Goal: Task Accomplishment & Management: Complete application form

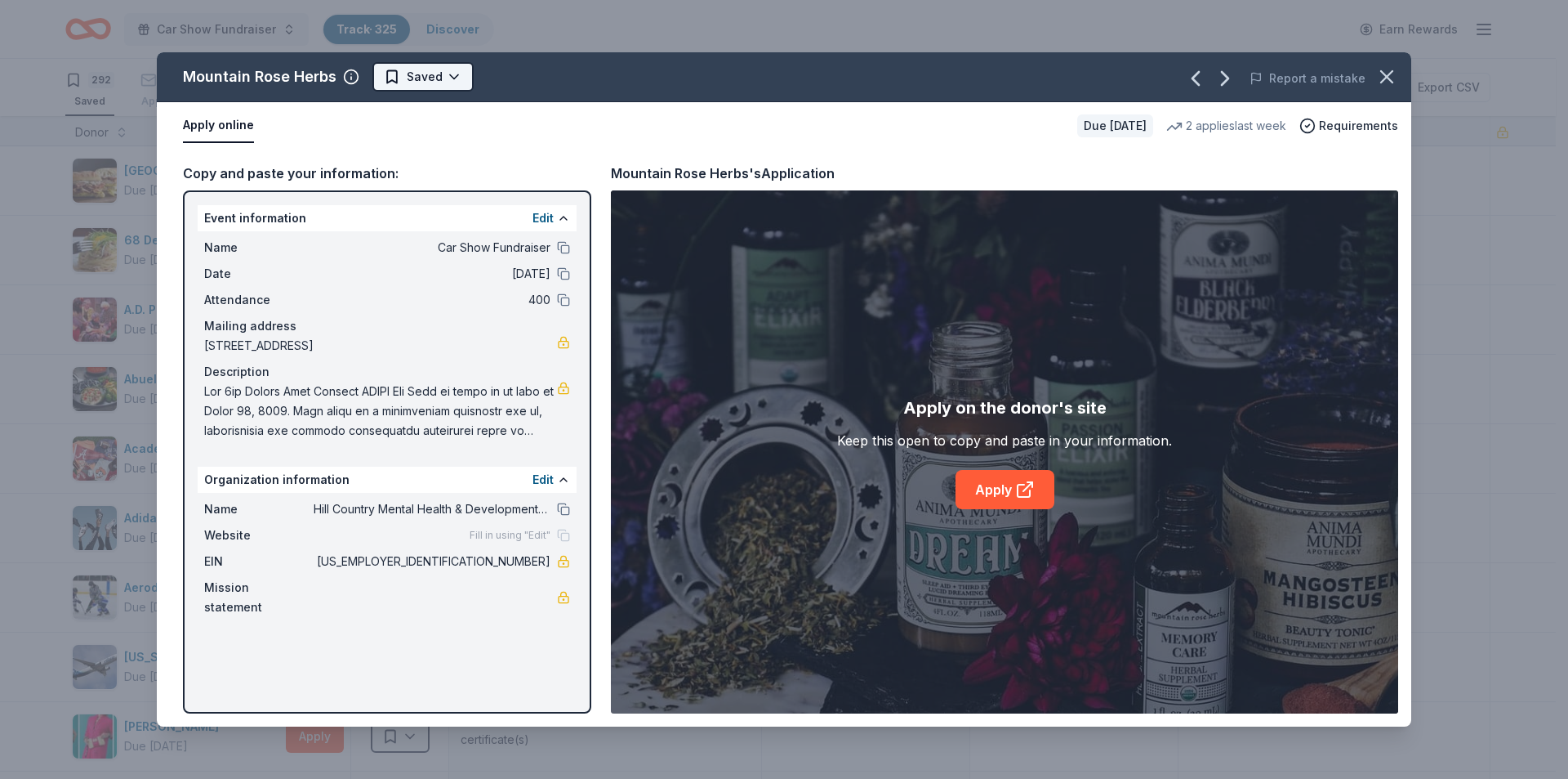
click at [444, 78] on html "Car Show Fundraiser Track · 325 Discover Earn Rewards 292 Saved 31 Applied 1 Ap…" at bounding box center [784, 390] width 1568 height 779
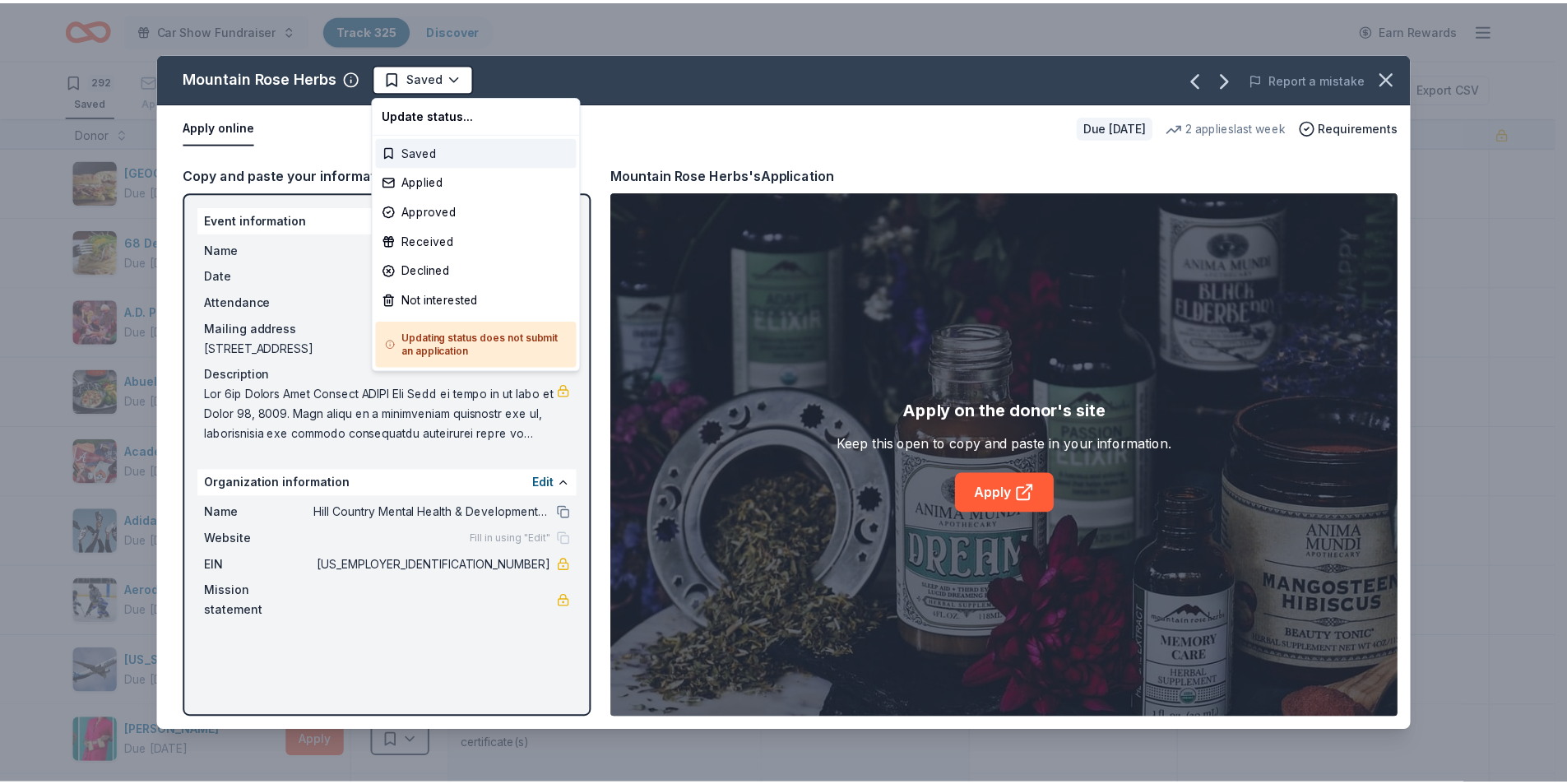
scroll to position [12006, 0]
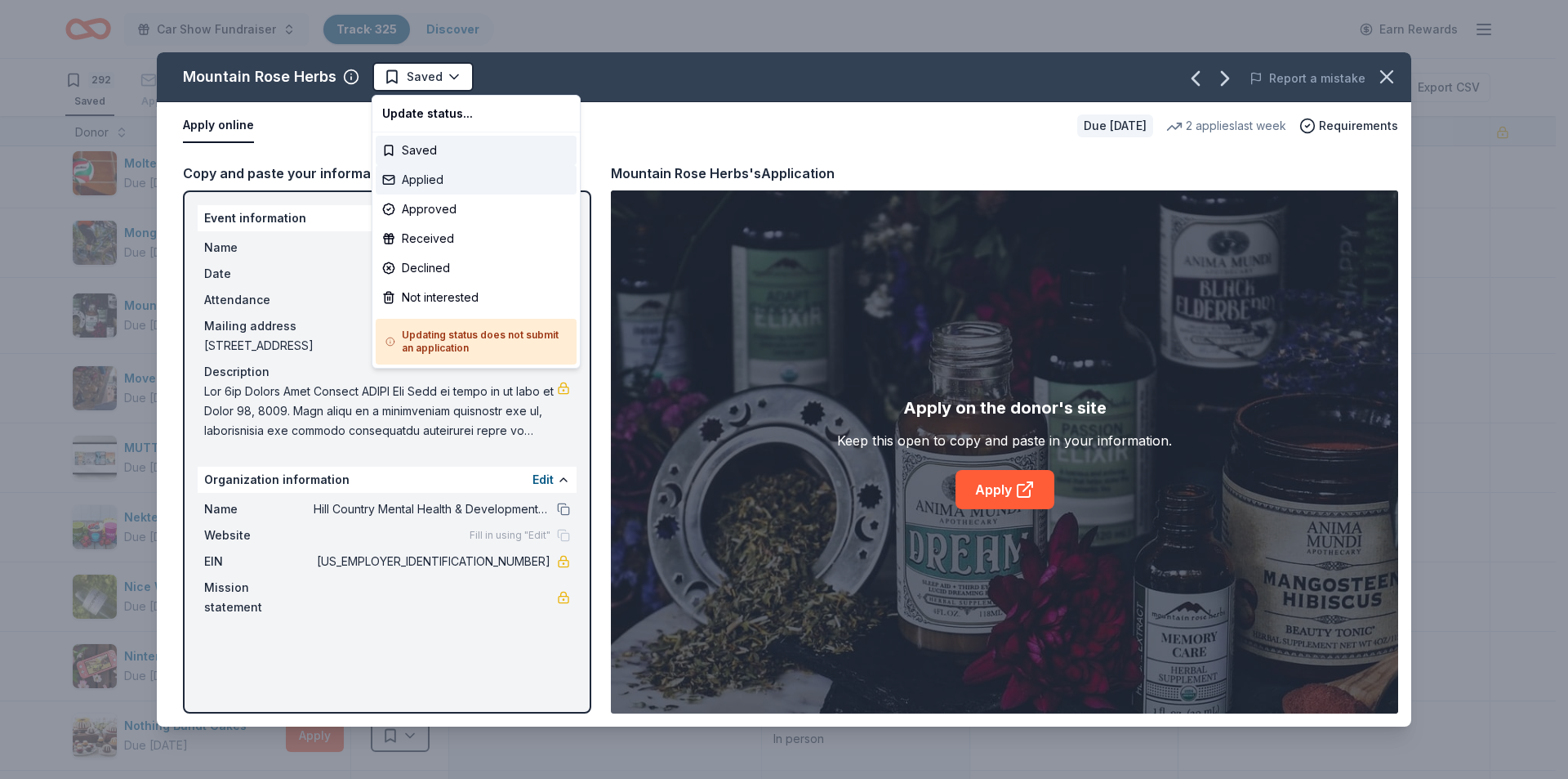
click at [416, 179] on div "Applied" at bounding box center [477, 180] width 201 height 29
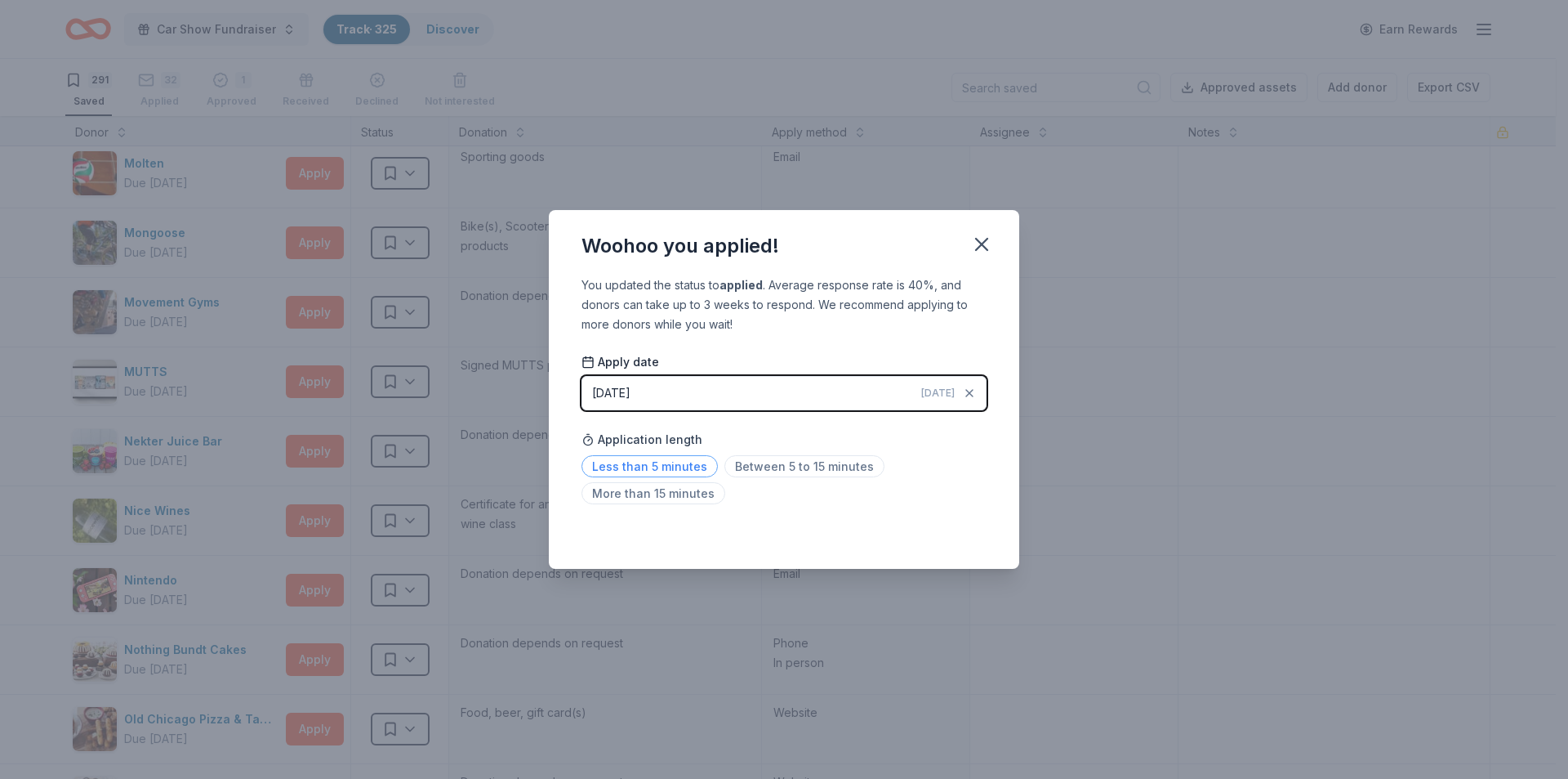
click at [684, 465] on span "Less than 5 minutes" at bounding box center [650, 466] width 137 height 22
click at [990, 238] on icon "button" at bounding box center [982, 244] width 23 height 23
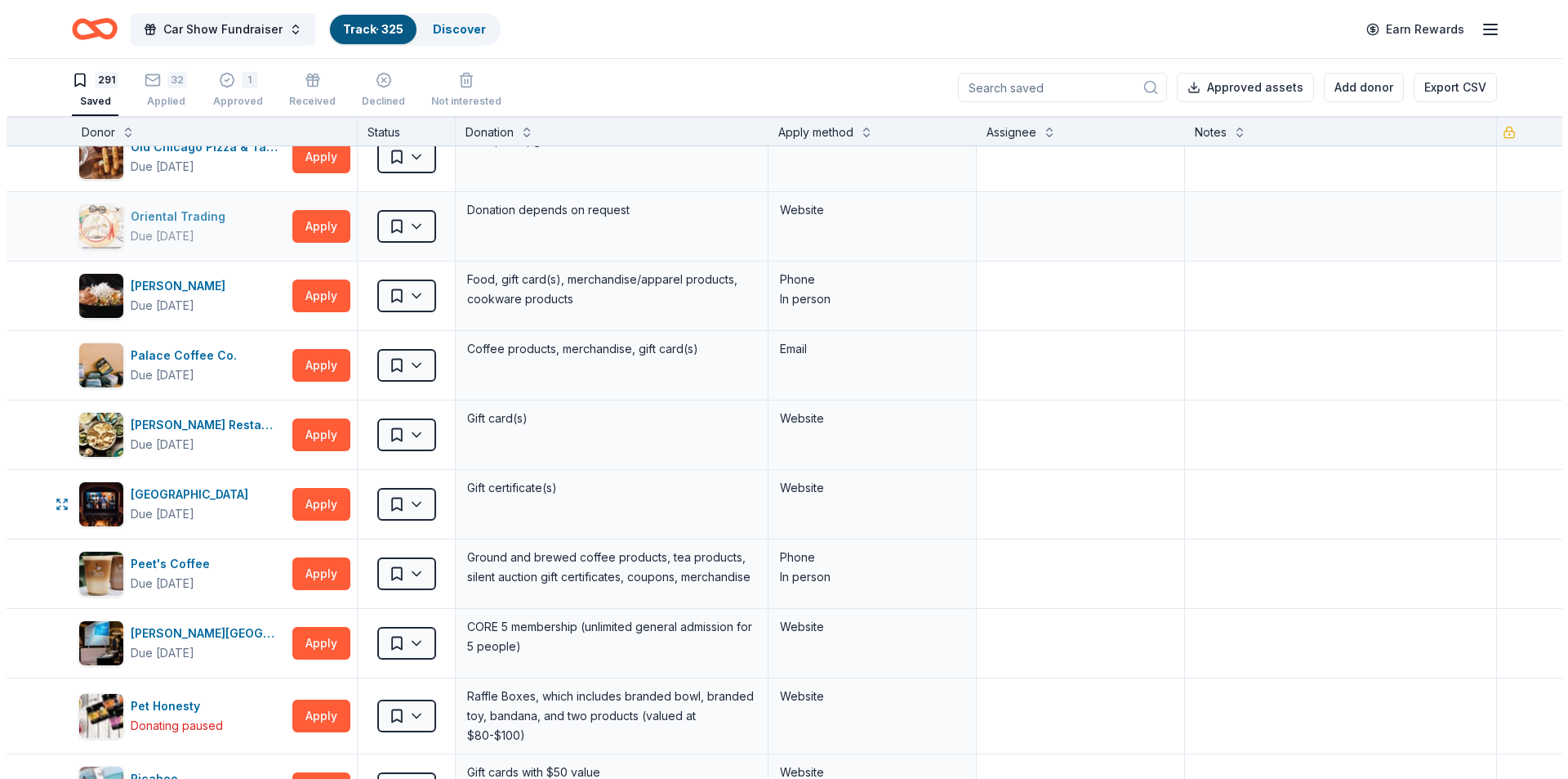
scroll to position [12583, 0]
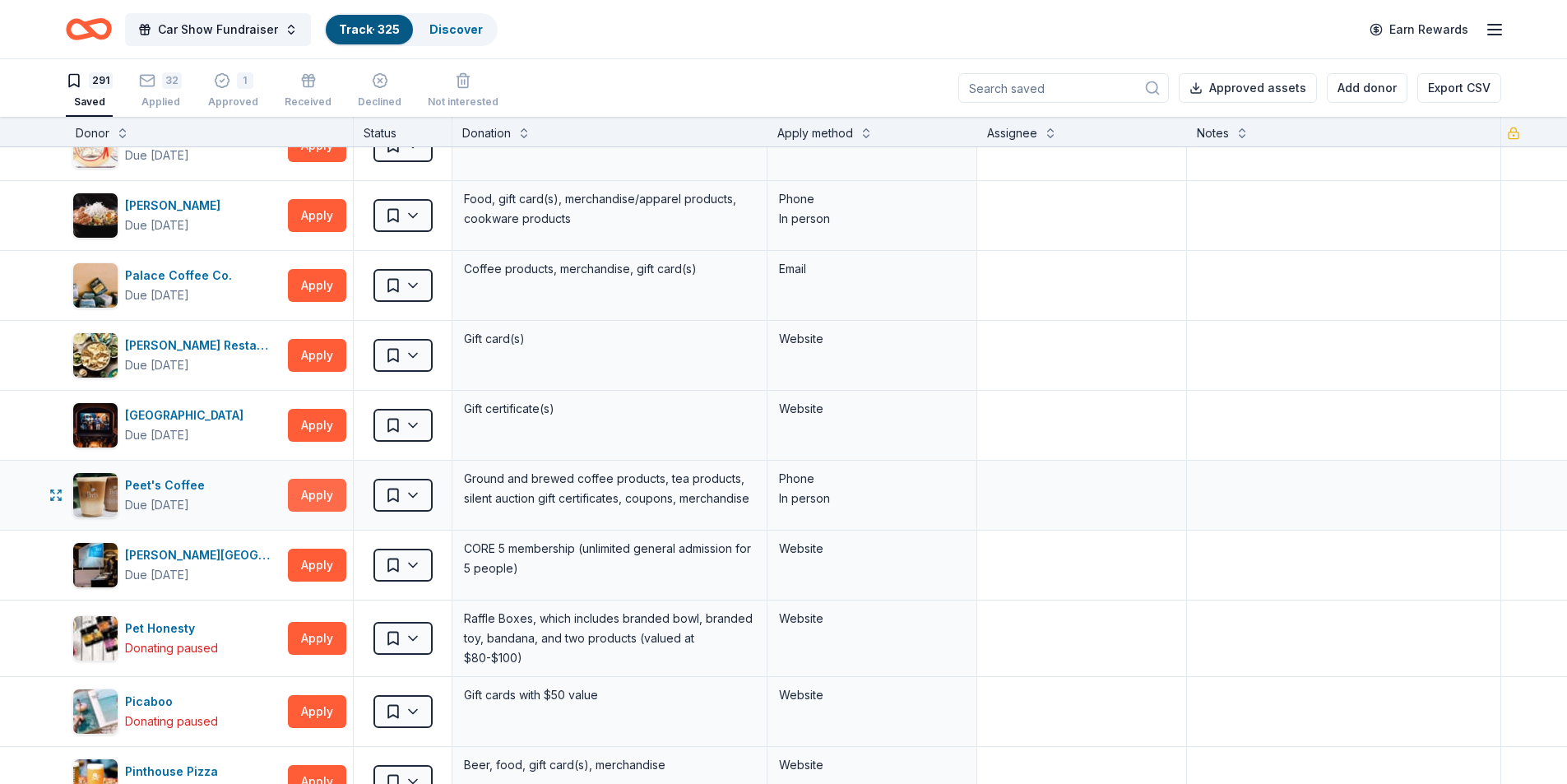
click at [313, 490] on button "Apply" at bounding box center [317, 495] width 58 height 33
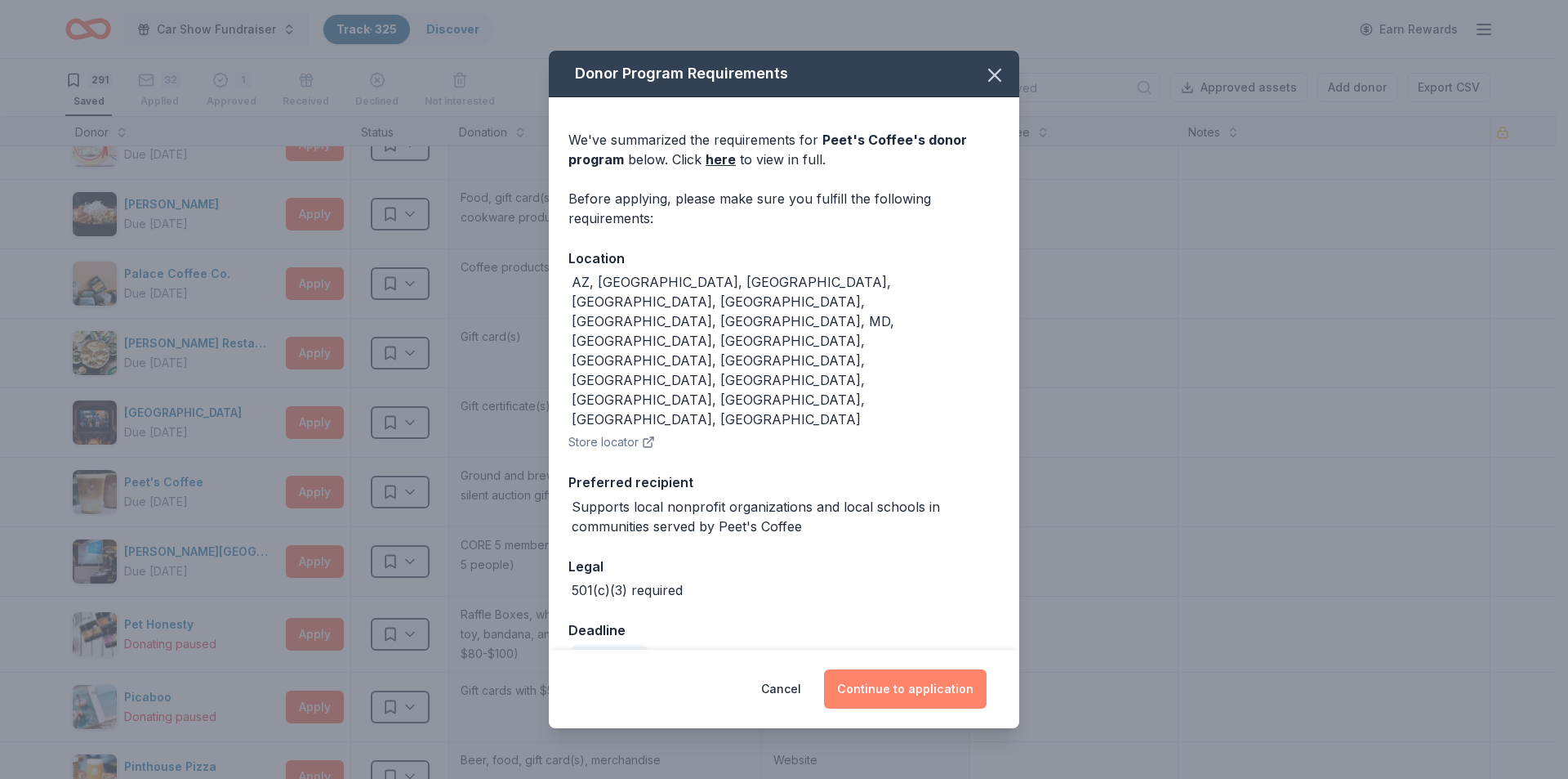
click at [947, 669] on button "Continue to application" at bounding box center [905, 688] width 162 height 39
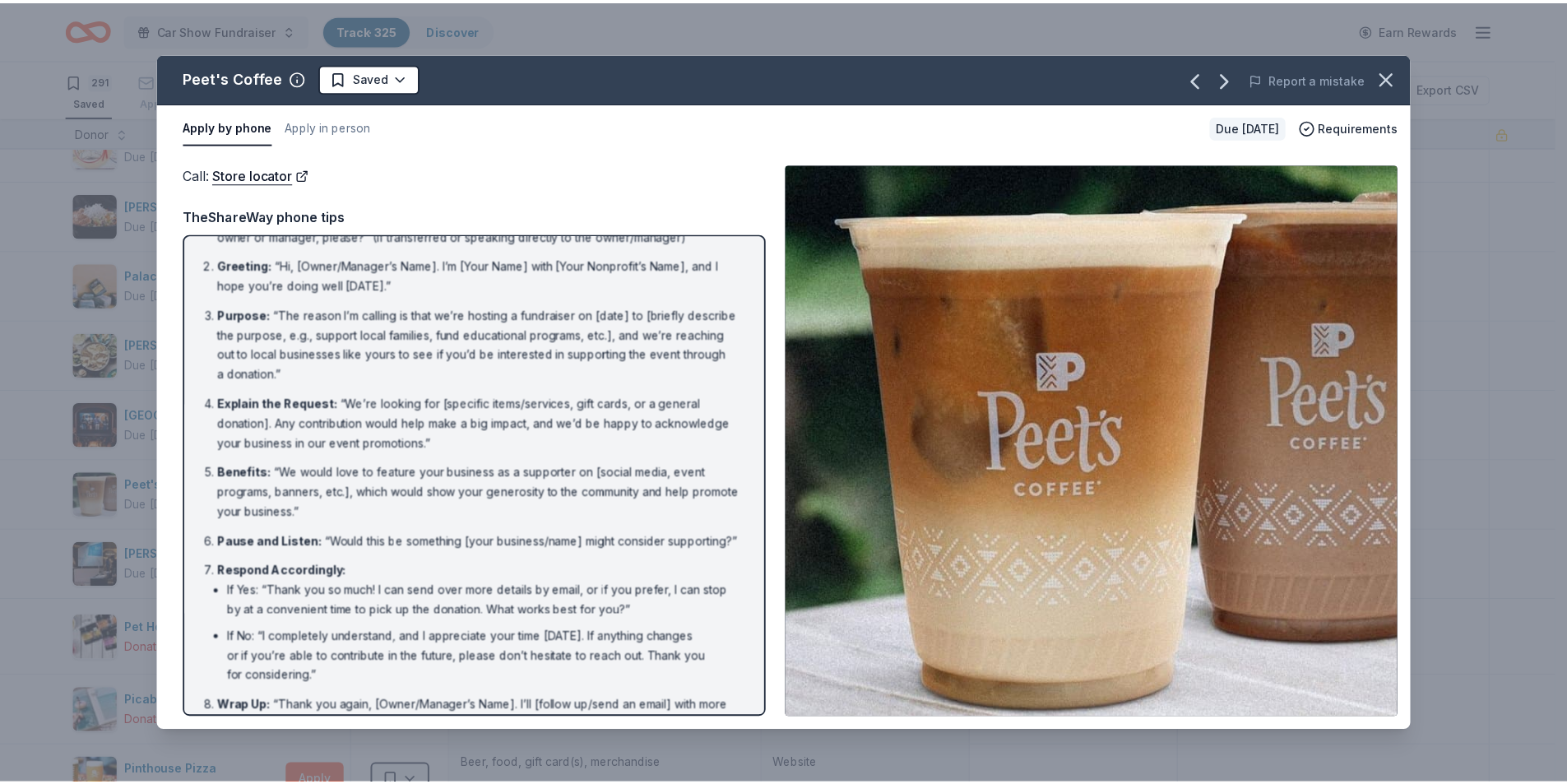
scroll to position [12, 0]
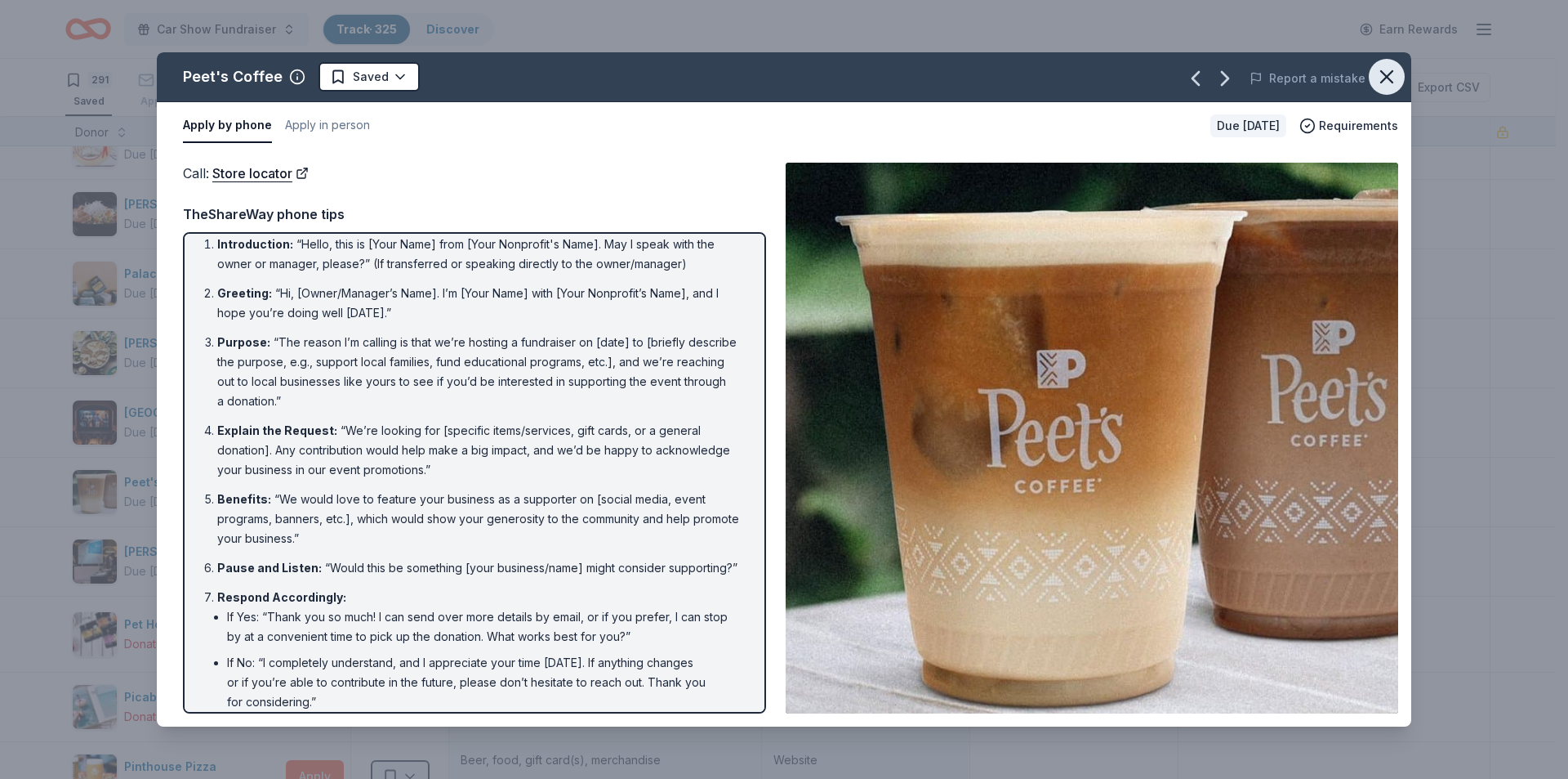
click at [1397, 75] on icon "button" at bounding box center [1387, 77] width 23 height 23
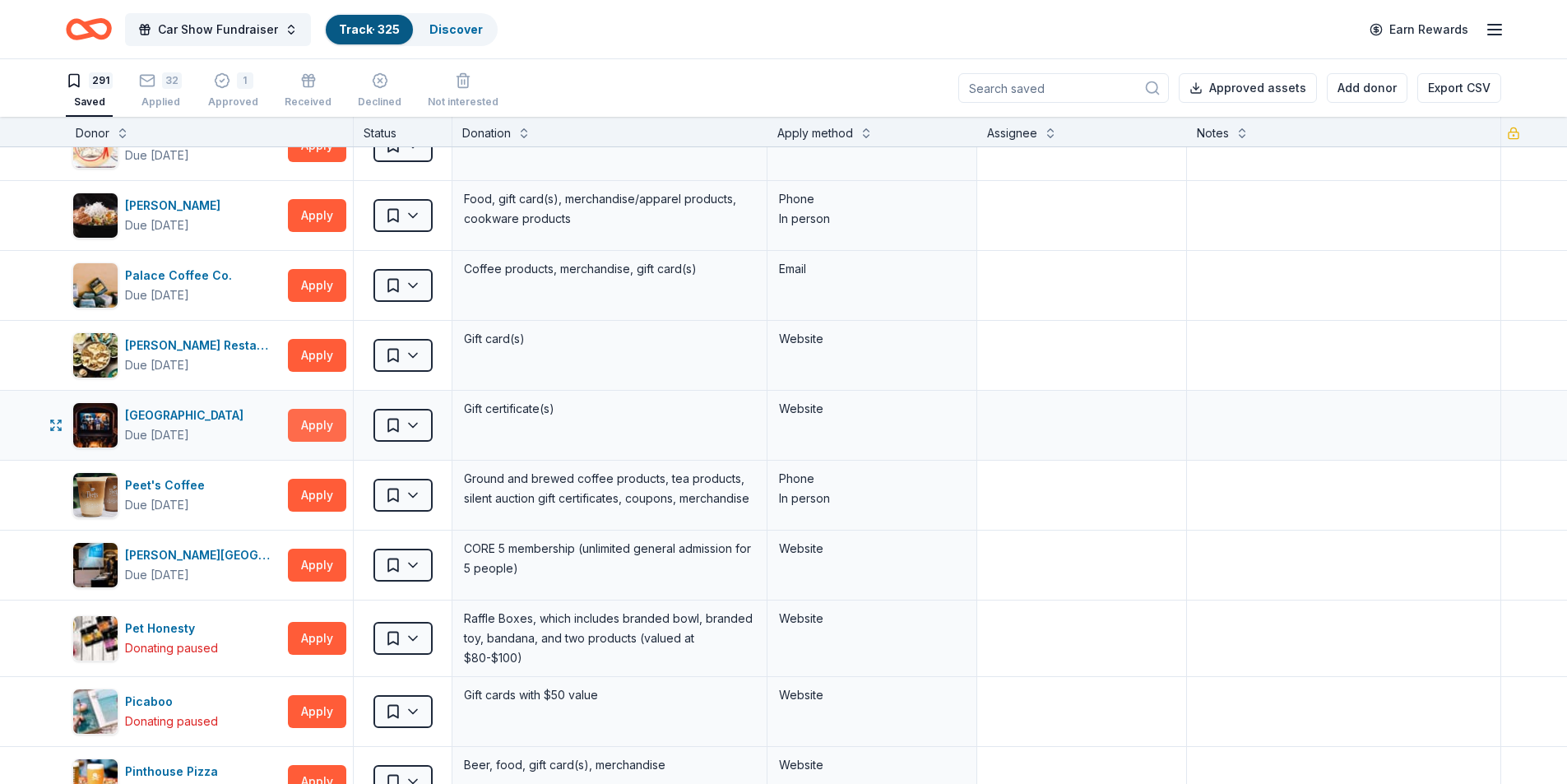
scroll to position [12828, 0]
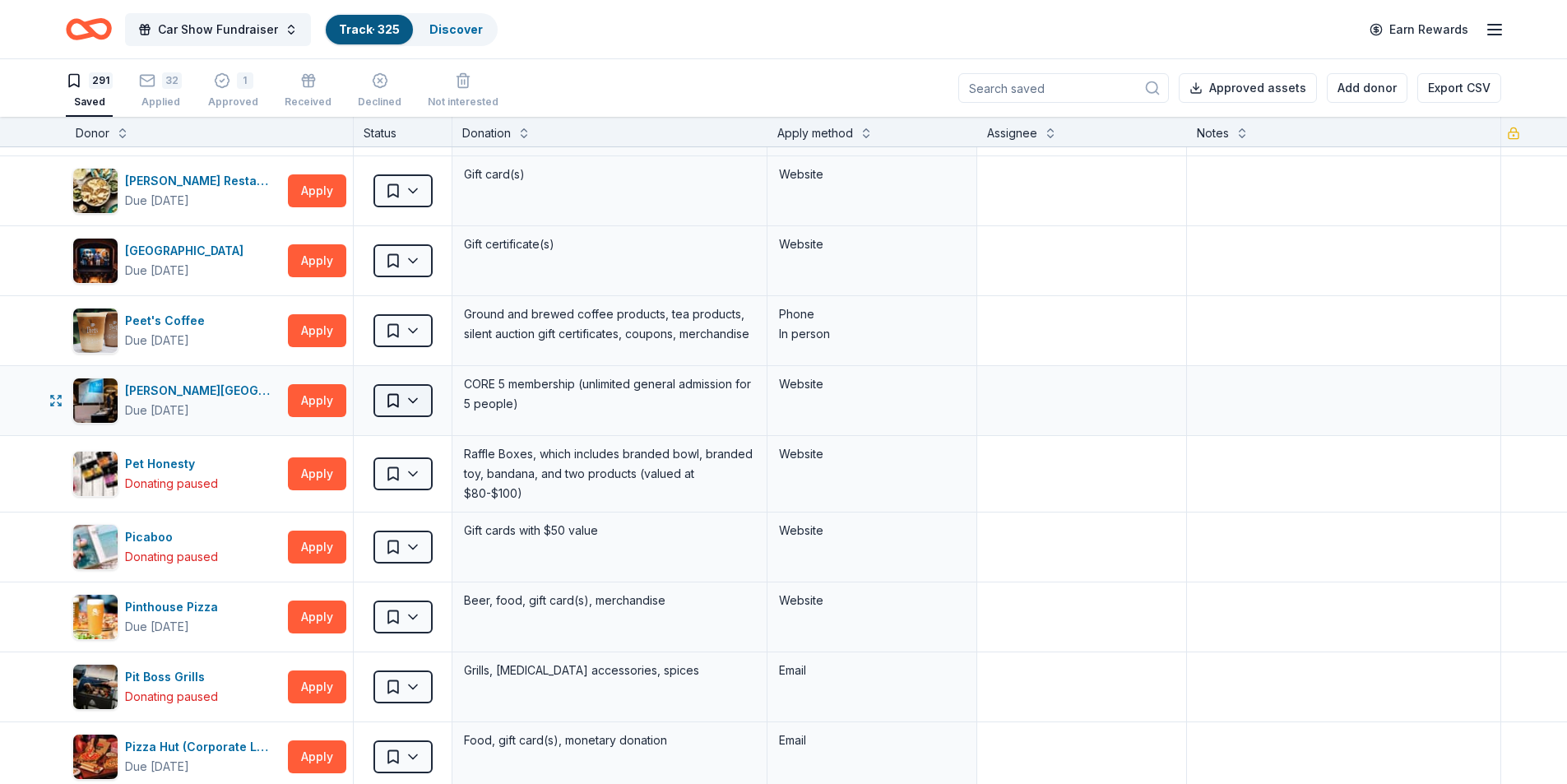
click at [416, 401] on html "Car Show Fundraiser Track · 325 Discover Earn Rewards 291 Saved 32 Applied 1 Ap…" at bounding box center [784, 392] width 1567 height 784
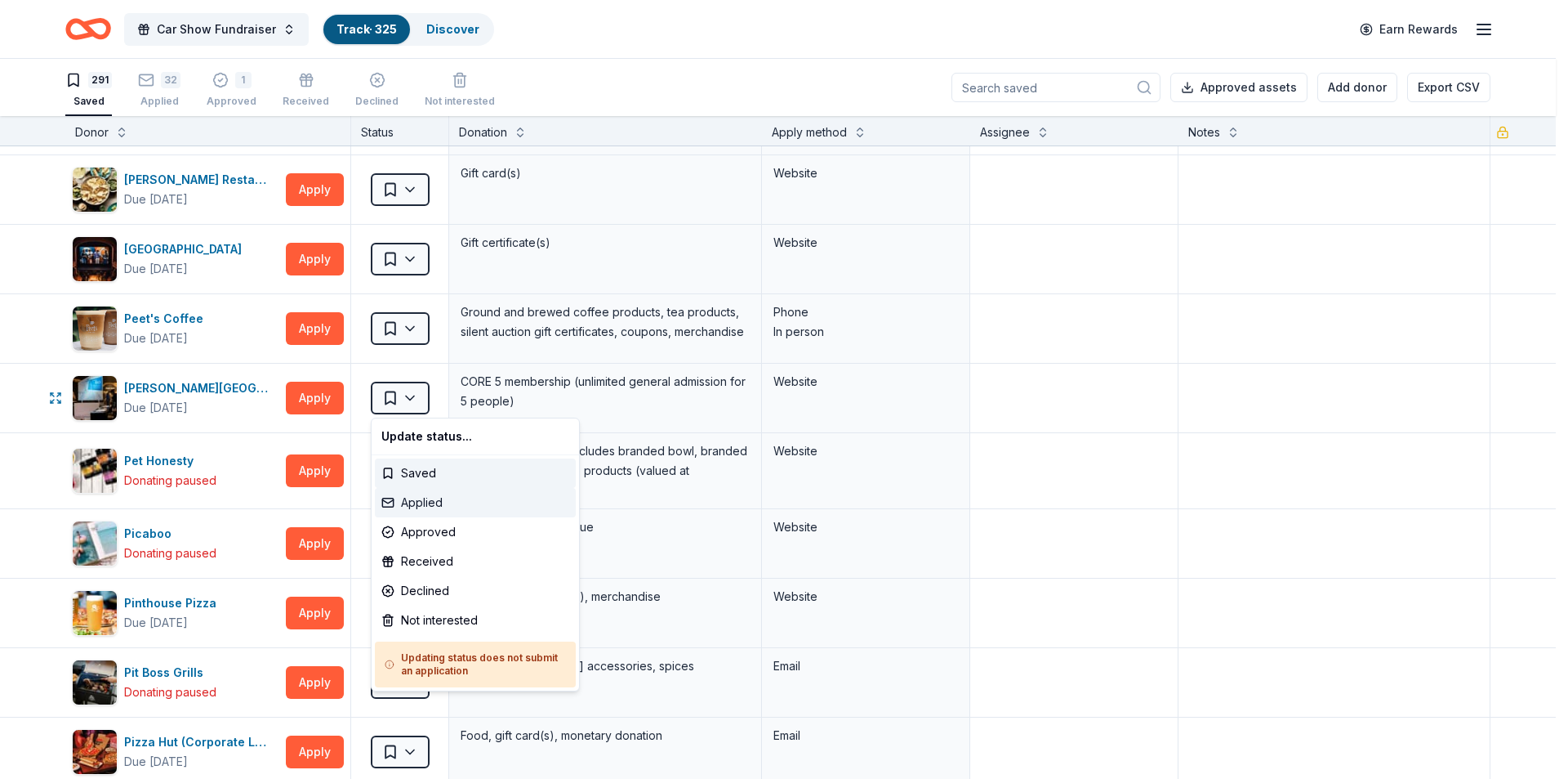
click at [430, 500] on div "Applied" at bounding box center [476, 502] width 201 height 29
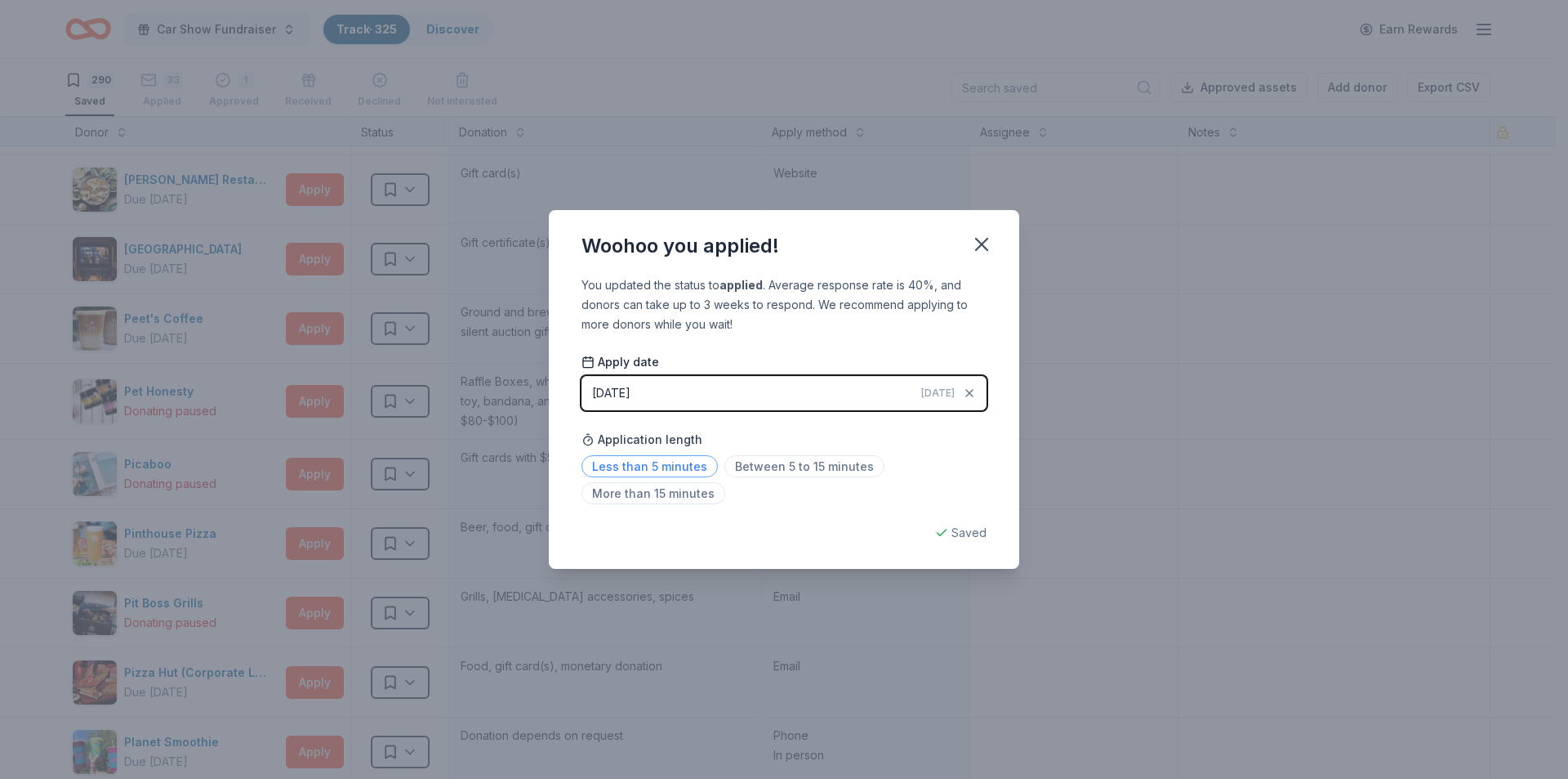
click at [685, 466] on span "Less than 5 minutes" at bounding box center [650, 466] width 137 height 22
click at [989, 242] on icon "button" at bounding box center [982, 244] width 23 height 23
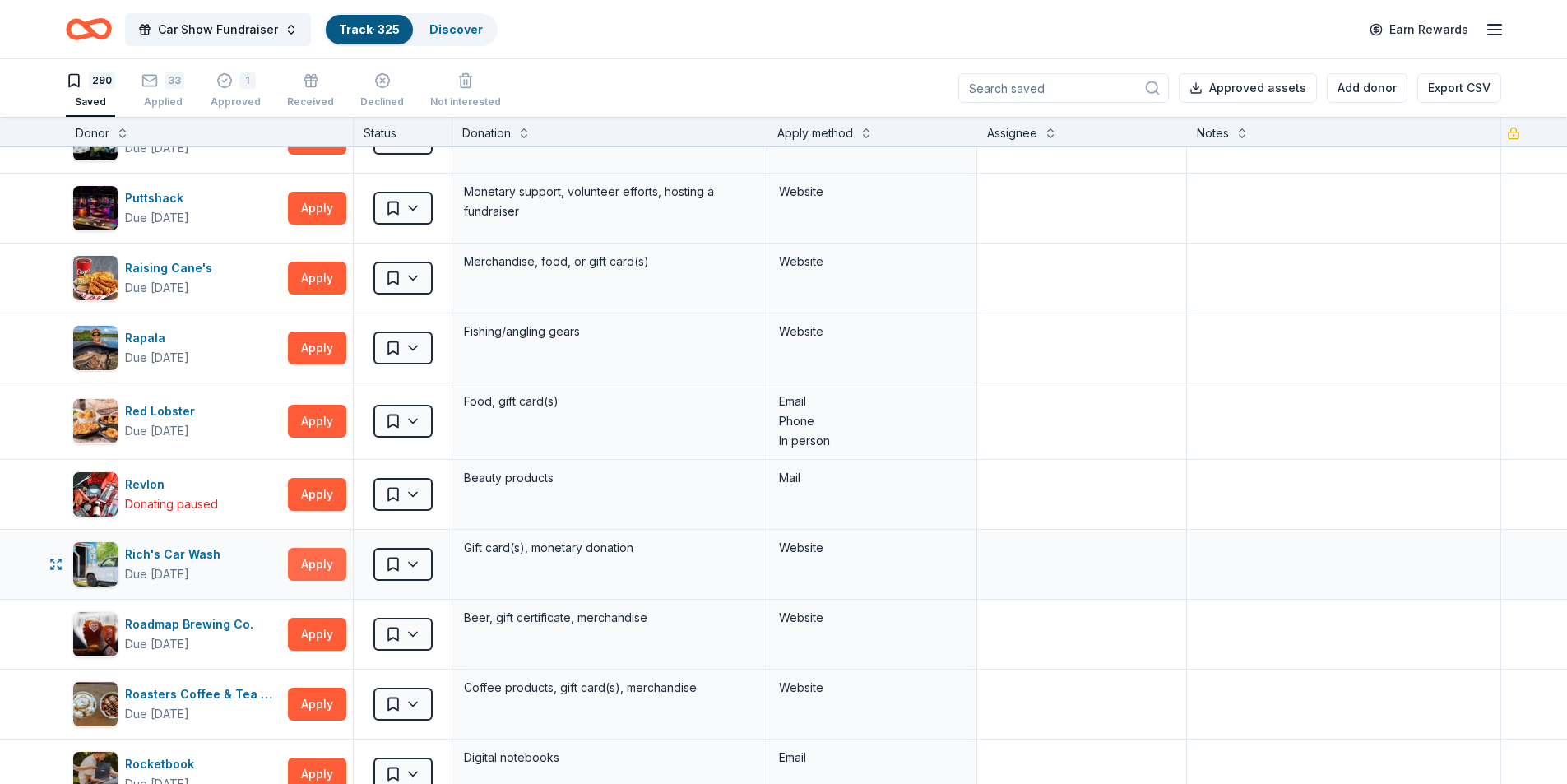
scroll to position [13897, 0]
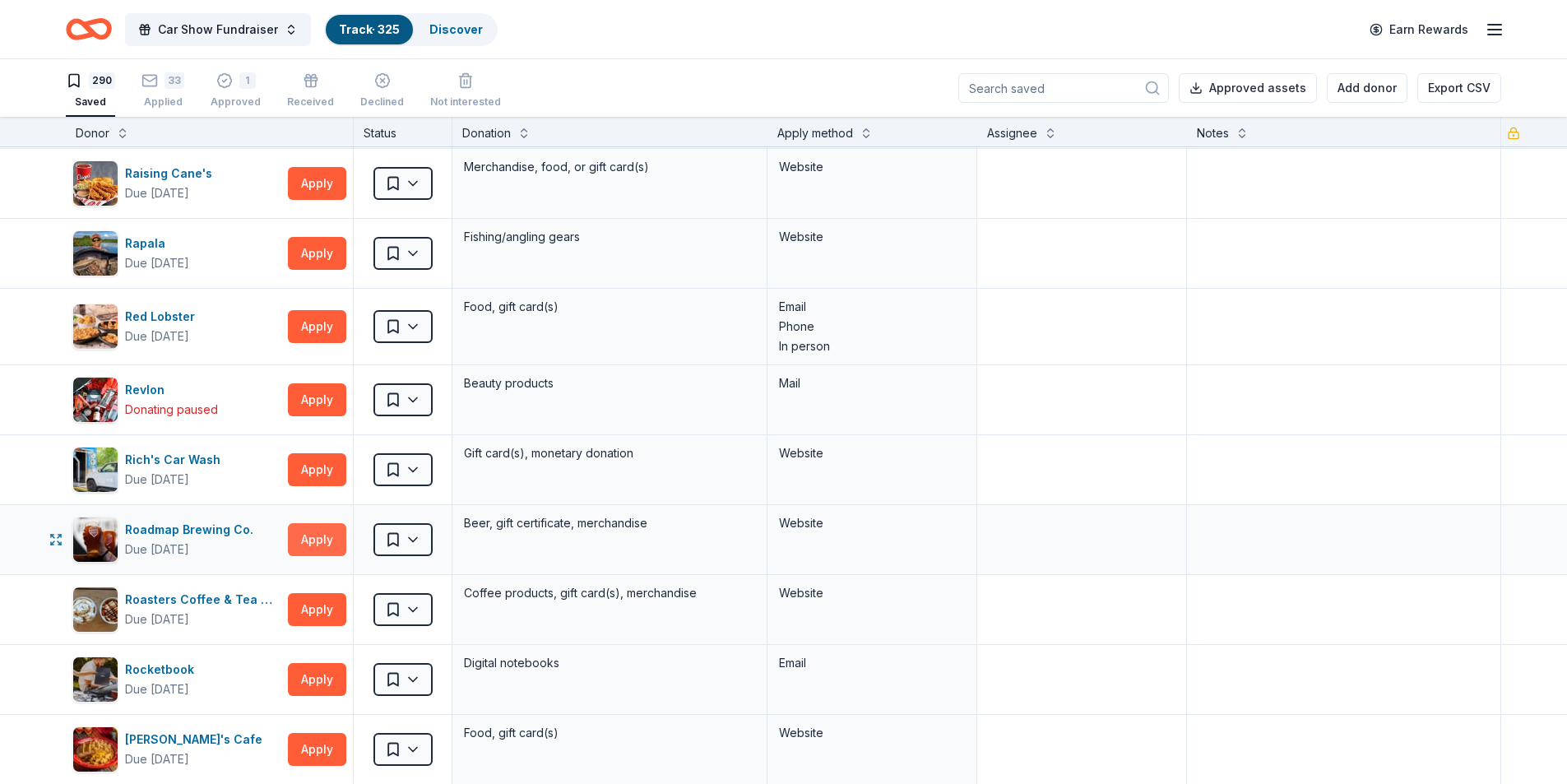
click at [321, 550] on button "Apply" at bounding box center [317, 539] width 58 height 33
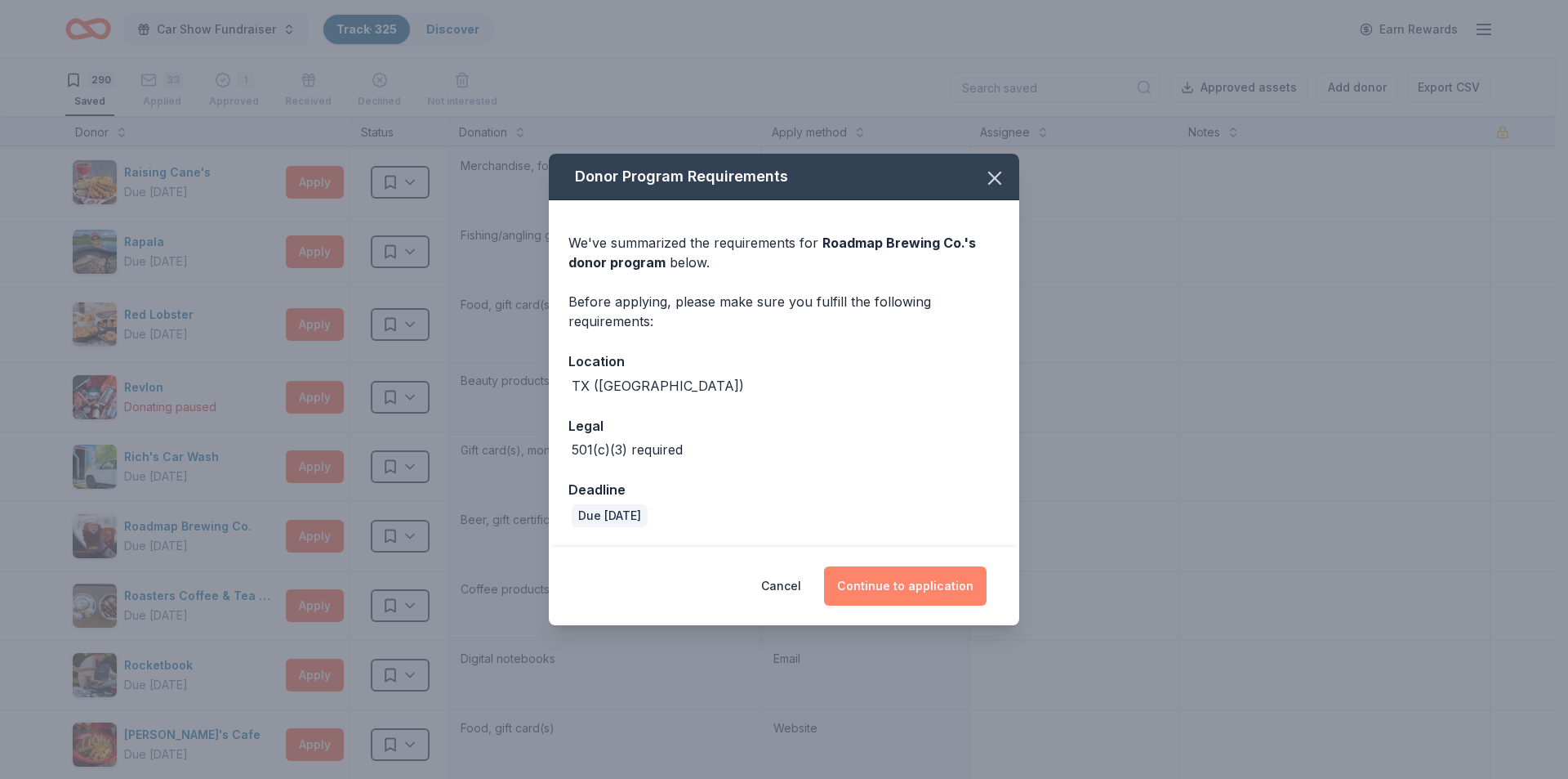
click at [923, 586] on button "Continue to application" at bounding box center [905, 585] width 162 height 39
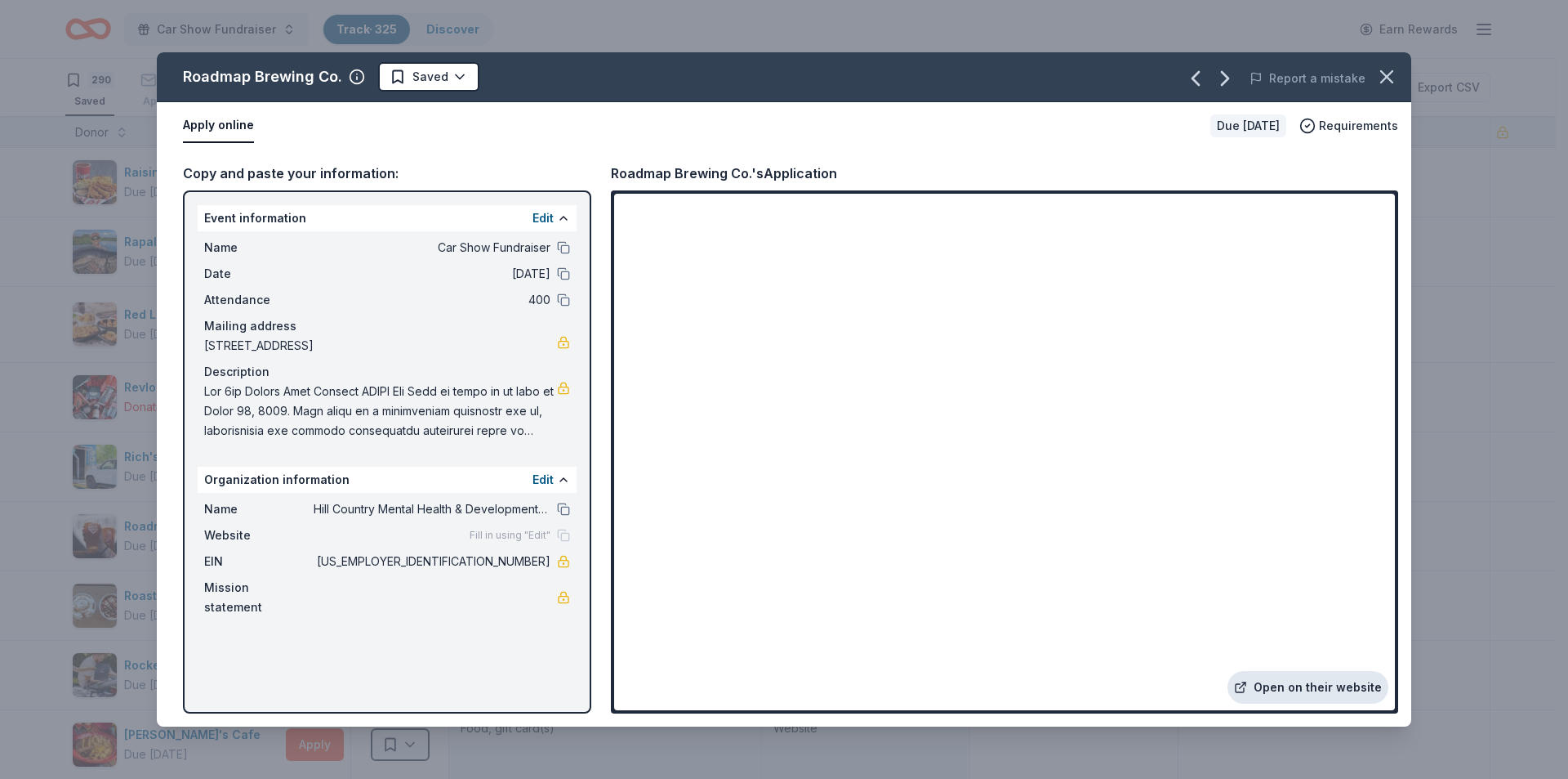
click at [1298, 680] on link "Open on their website" at bounding box center [1308, 687] width 161 height 32
click at [447, 79] on html "Car Show Fundraiser Track · 325 Discover Earn Rewards 290 Saved 33 Applied 1 Ap…" at bounding box center [784, 390] width 1568 height 779
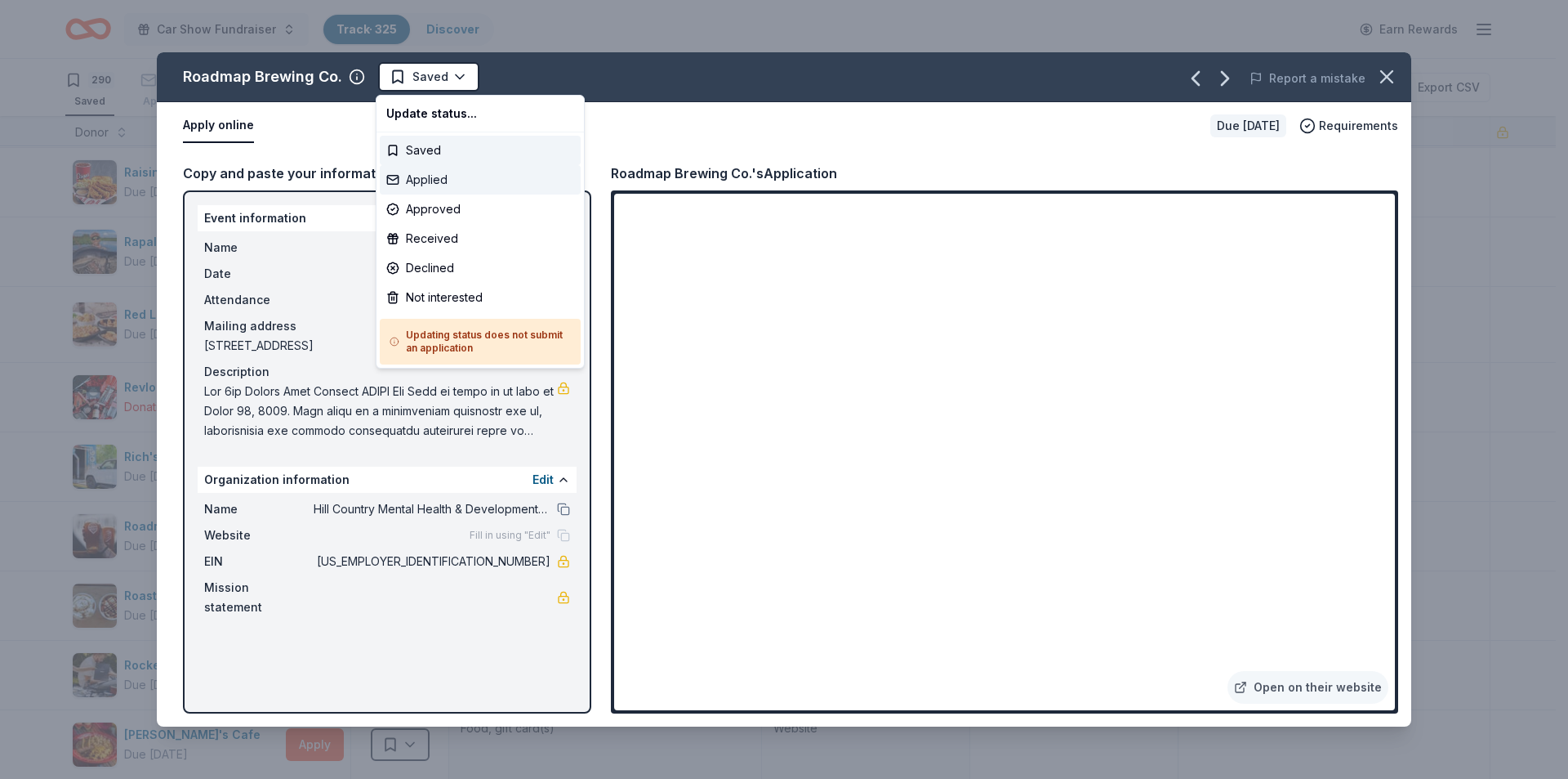
click at [419, 182] on div "Applied" at bounding box center [481, 180] width 201 height 29
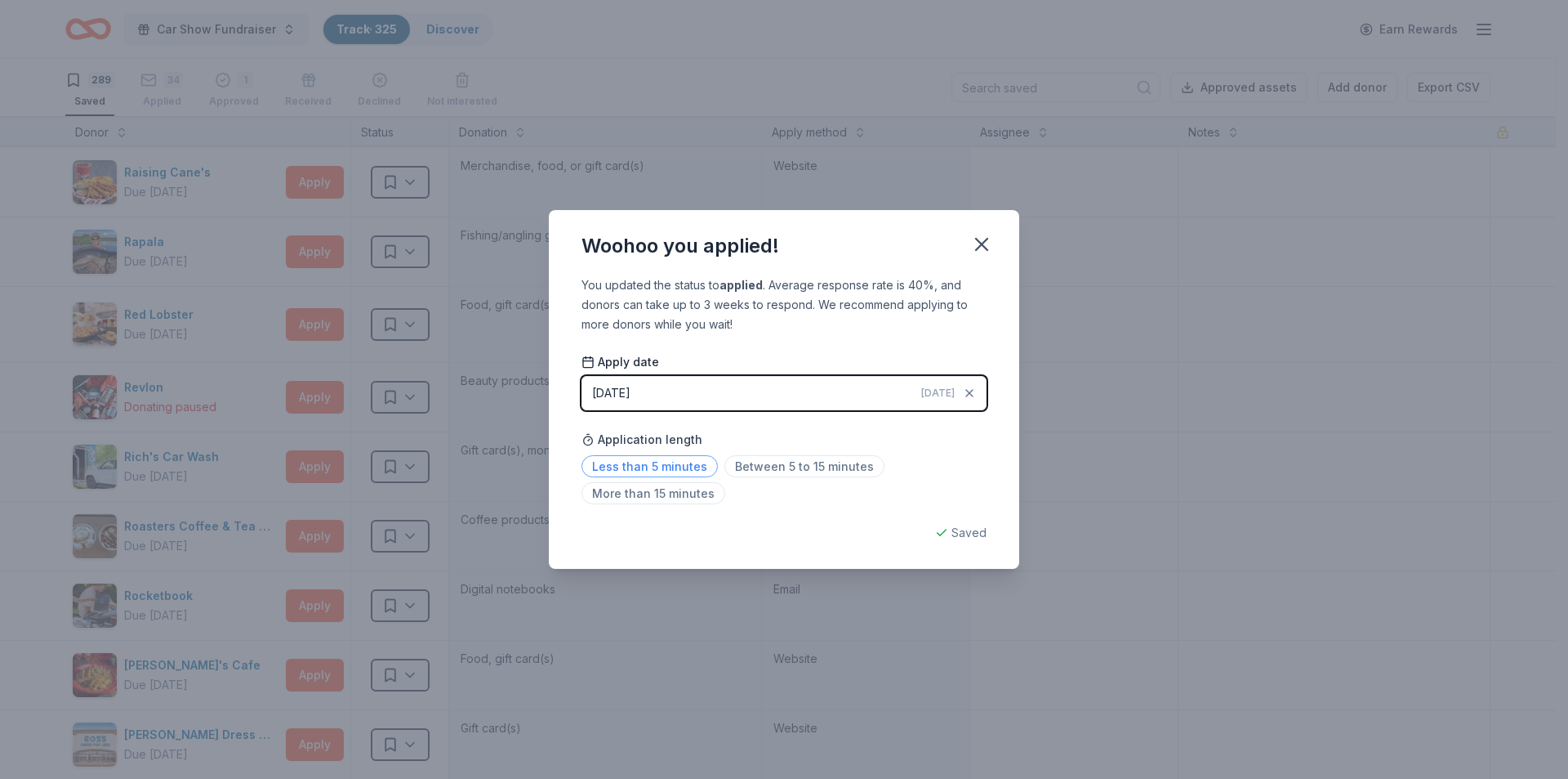
click at [674, 467] on span "Less than 5 minutes" at bounding box center [650, 466] width 137 height 22
click at [983, 241] on icon "button" at bounding box center [982, 244] width 11 height 11
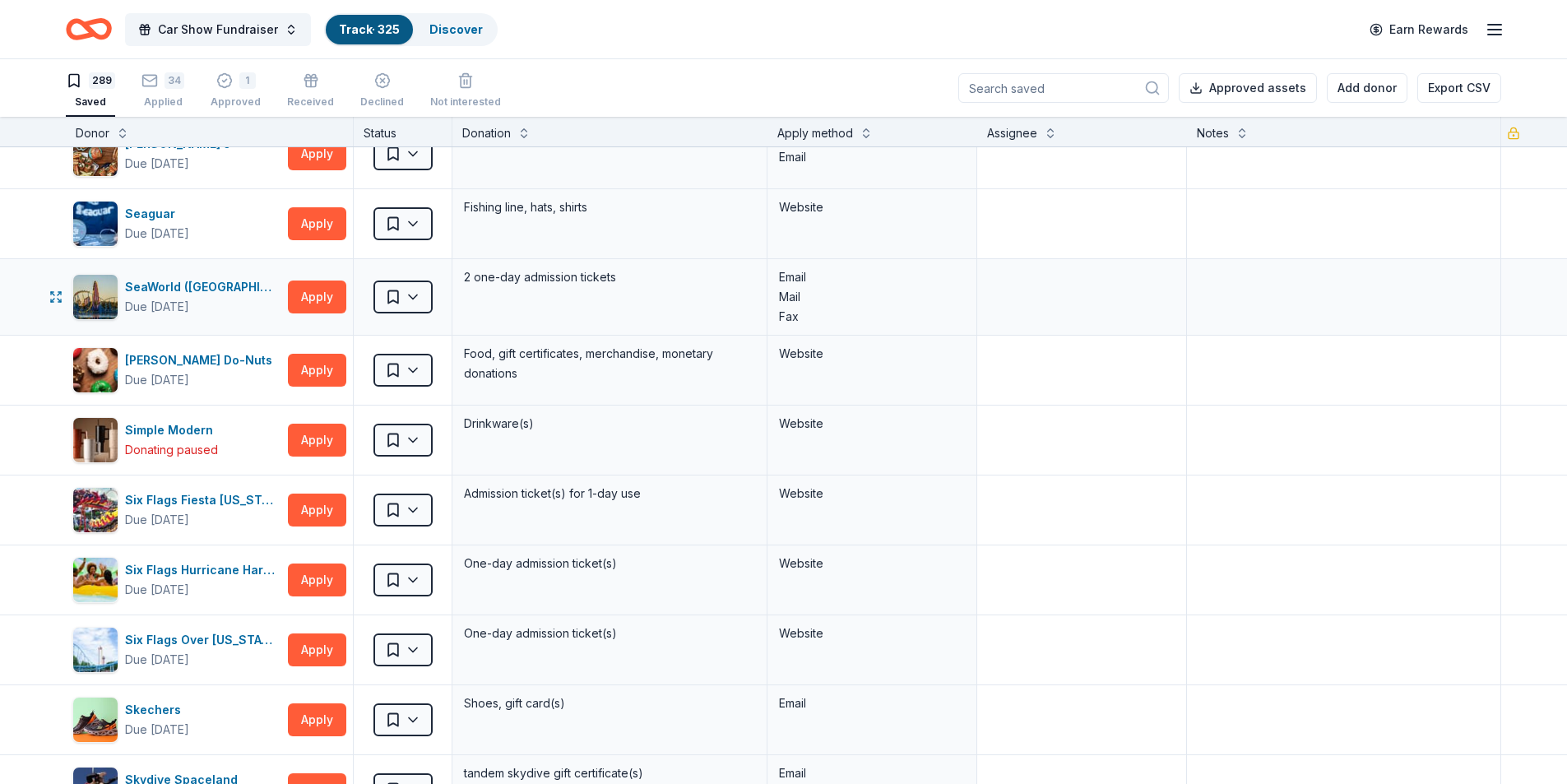
scroll to position [15295, 0]
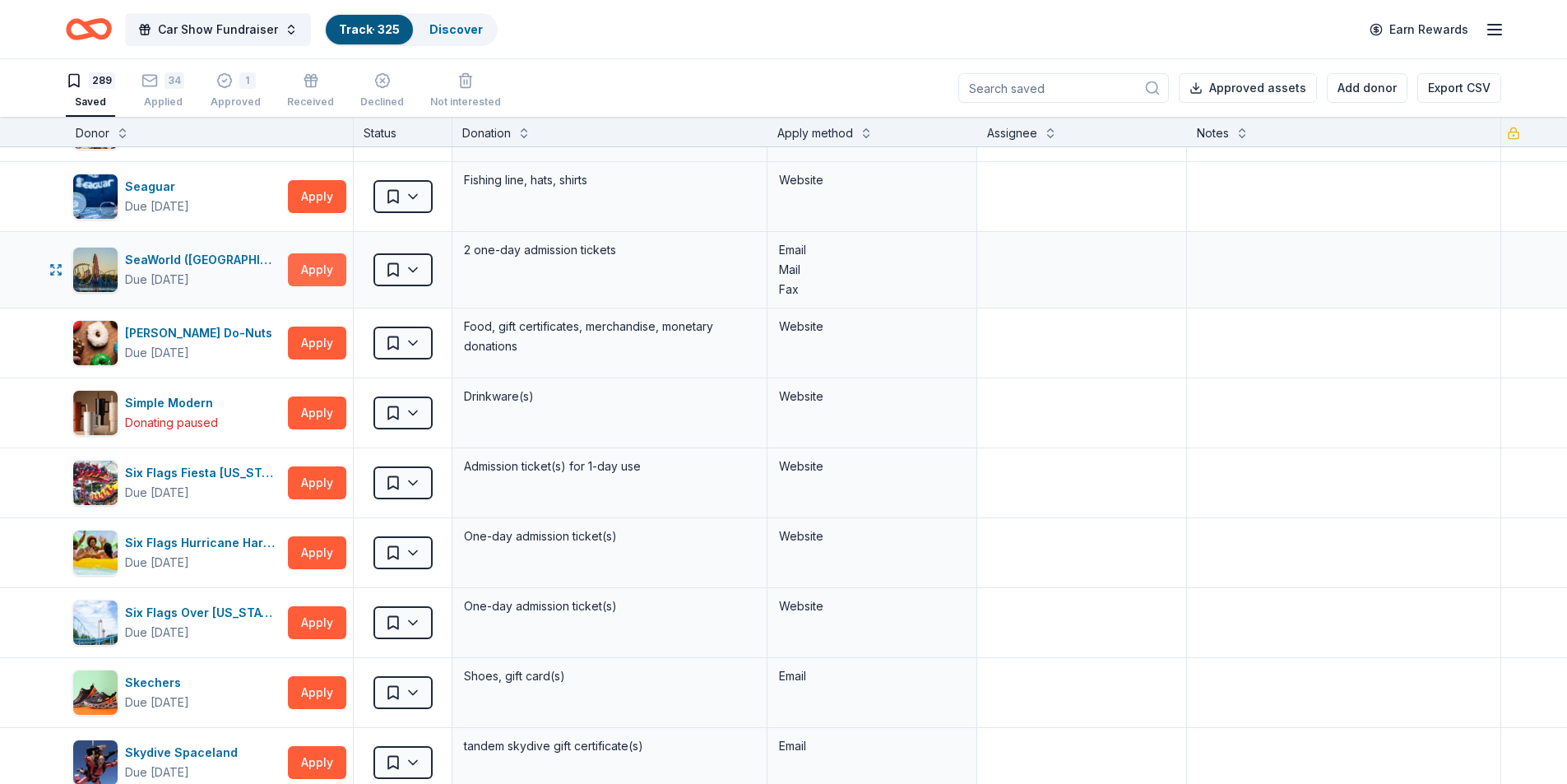
click at [316, 269] on button "Apply" at bounding box center [317, 270] width 58 height 33
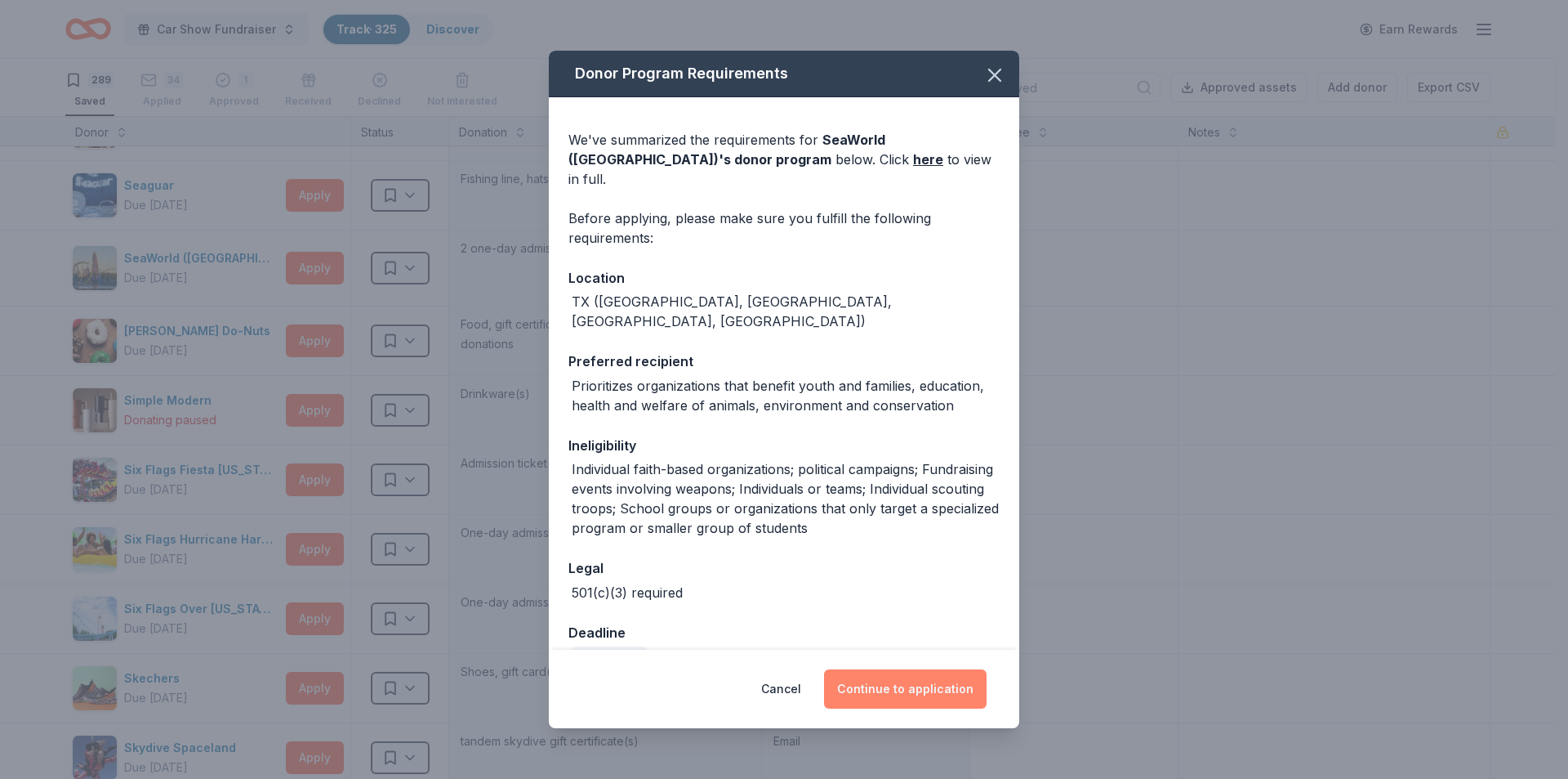
click at [941, 686] on button "Continue to application" at bounding box center [905, 688] width 162 height 39
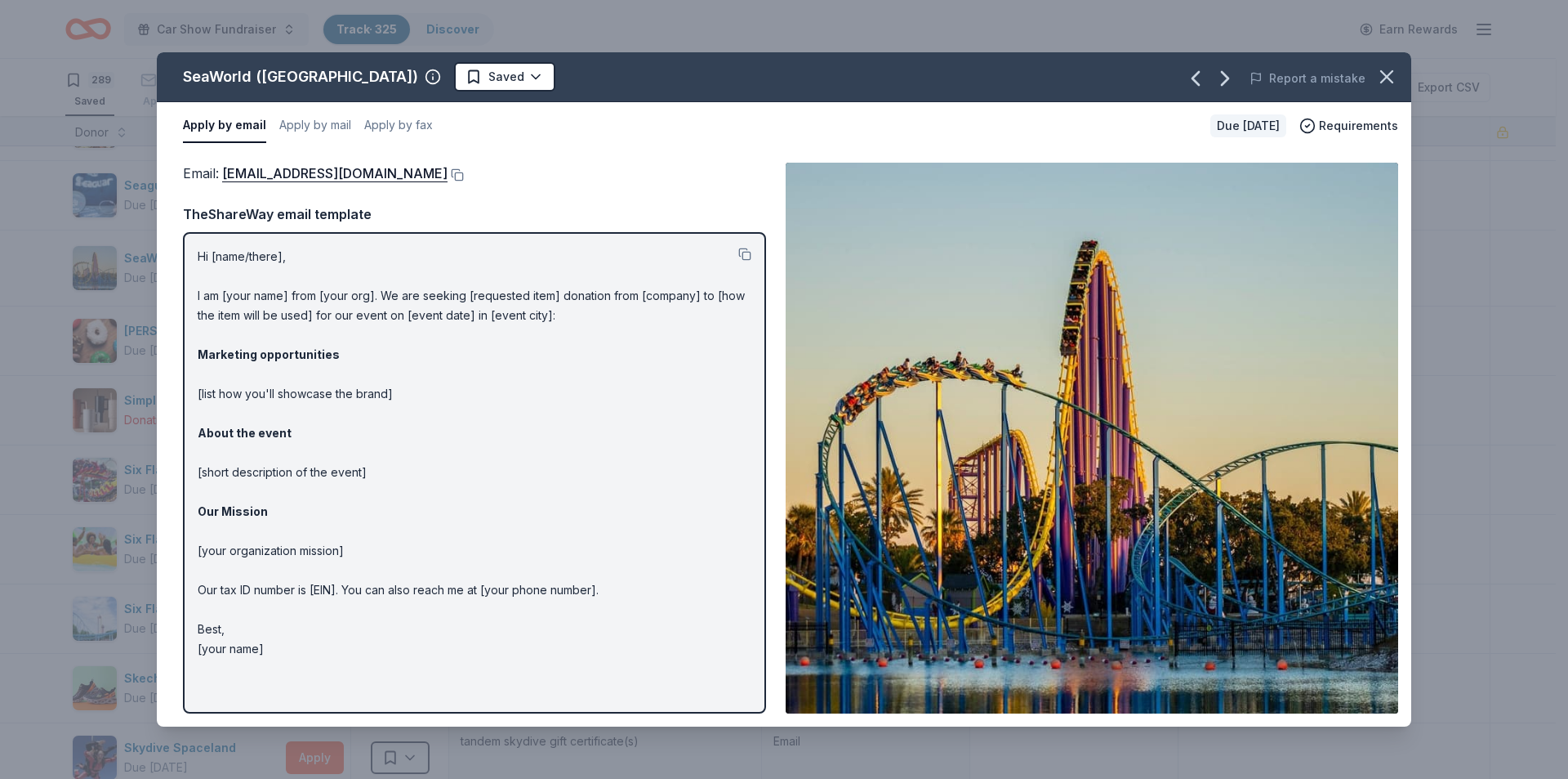
click at [438, 83] on html "Car Show Fundraiser Track · 325 Discover Earn Rewards 289 Saved 34 Applied 1 Ap…" at bounding box center [784, 390] width 1568 height 779
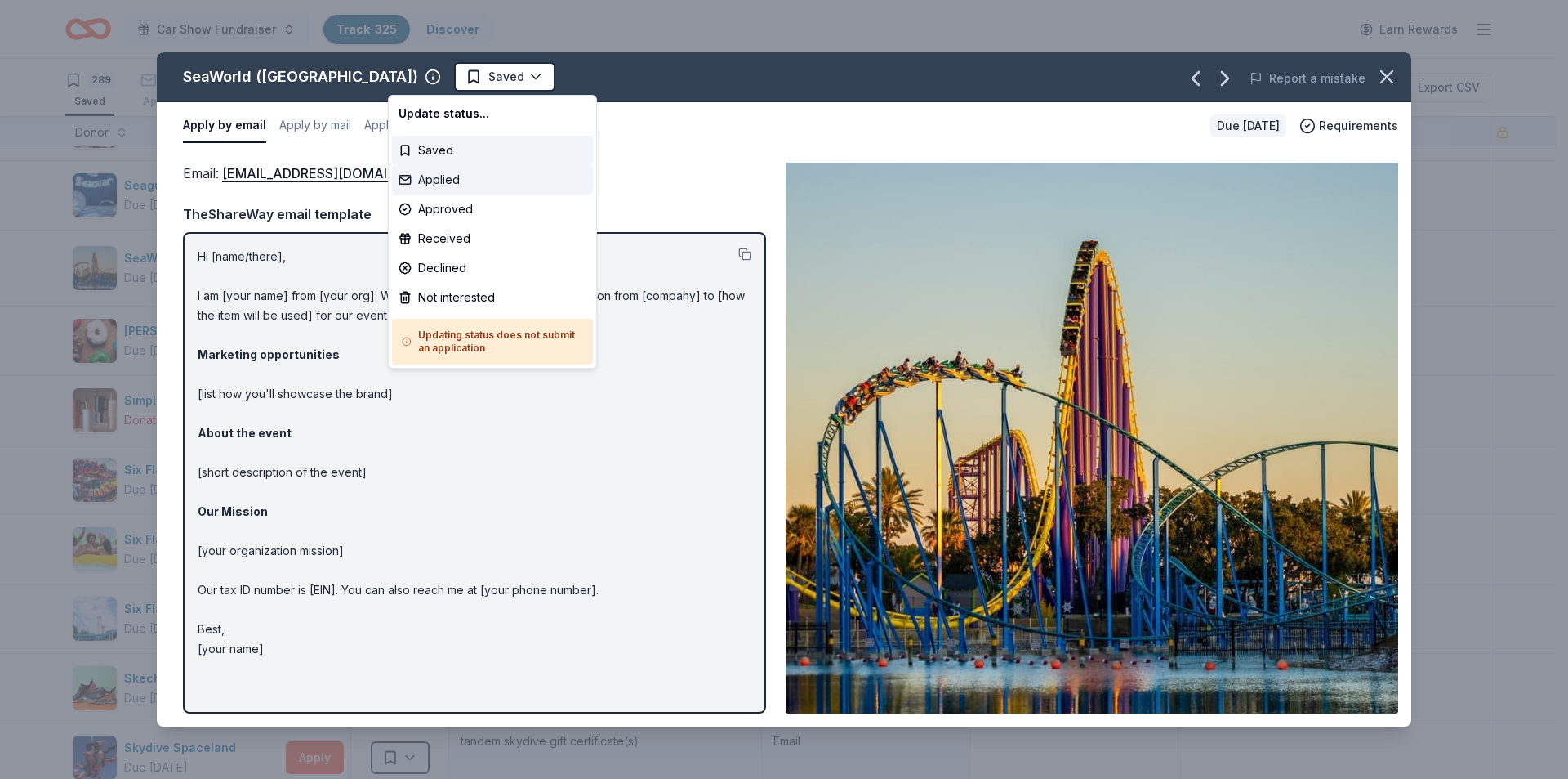
click at [442, 178] on div "Applied" at bounding box center [493, 180] width 201 height 29
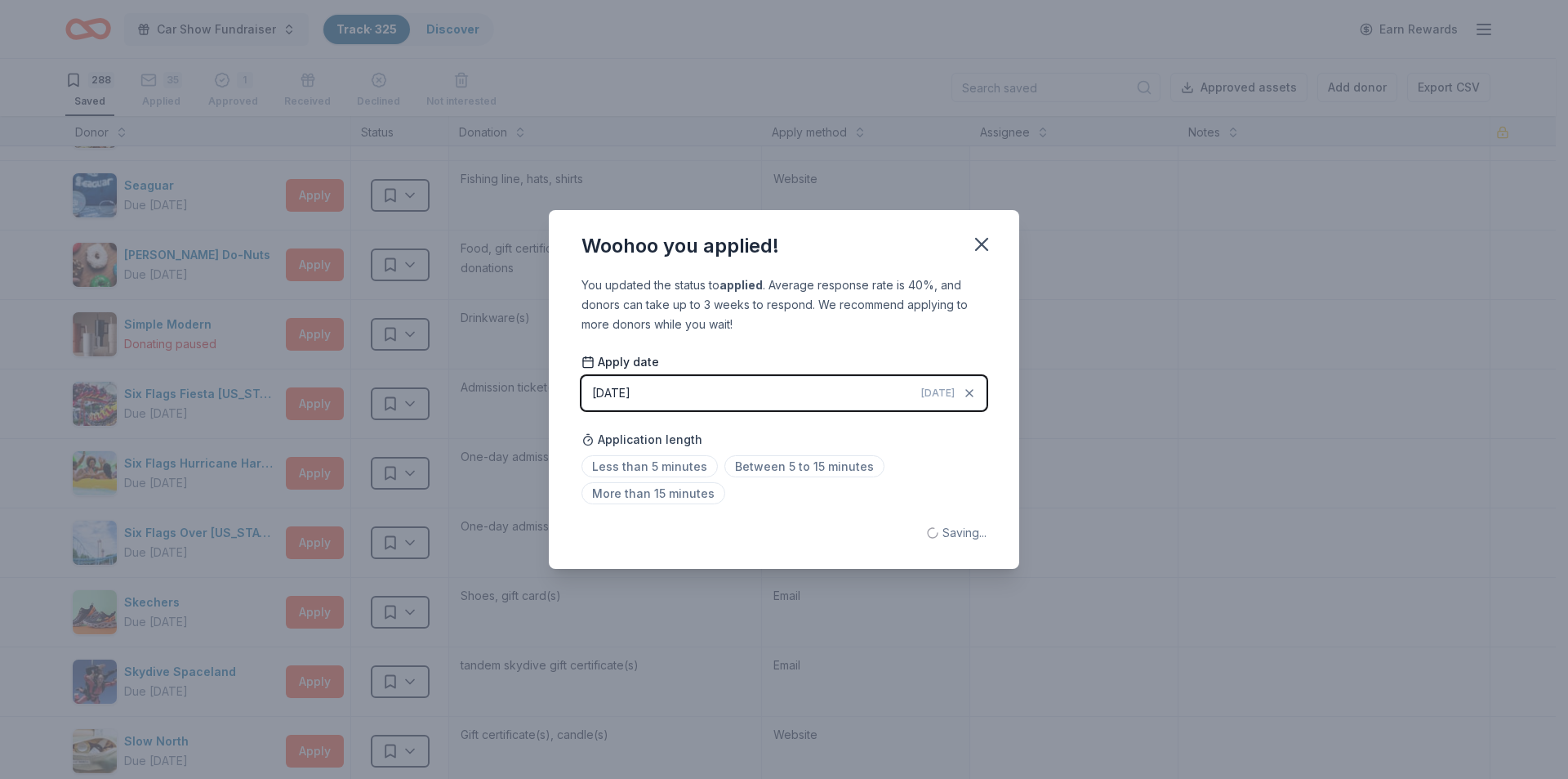
click at [665, 463] on span "Less than 5 minutes" at bounding box center [650, 466] width 137 height 22
click at [981, 244] on icon "button" at bounding box center [982, 244] width 11 height 11
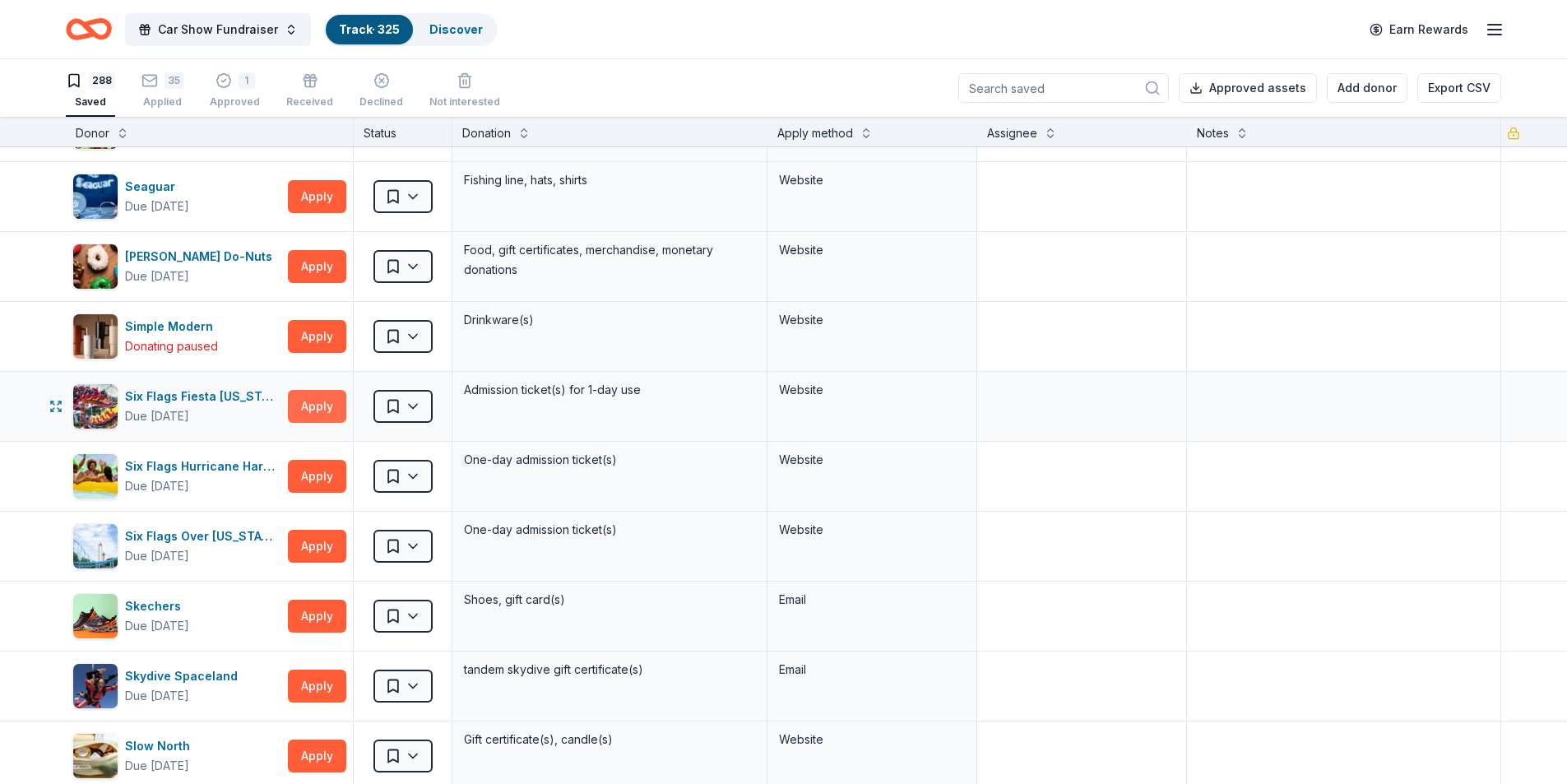
click at [326, 412] on button "Apply" at bounding box center [317, 406] width 58 height 33
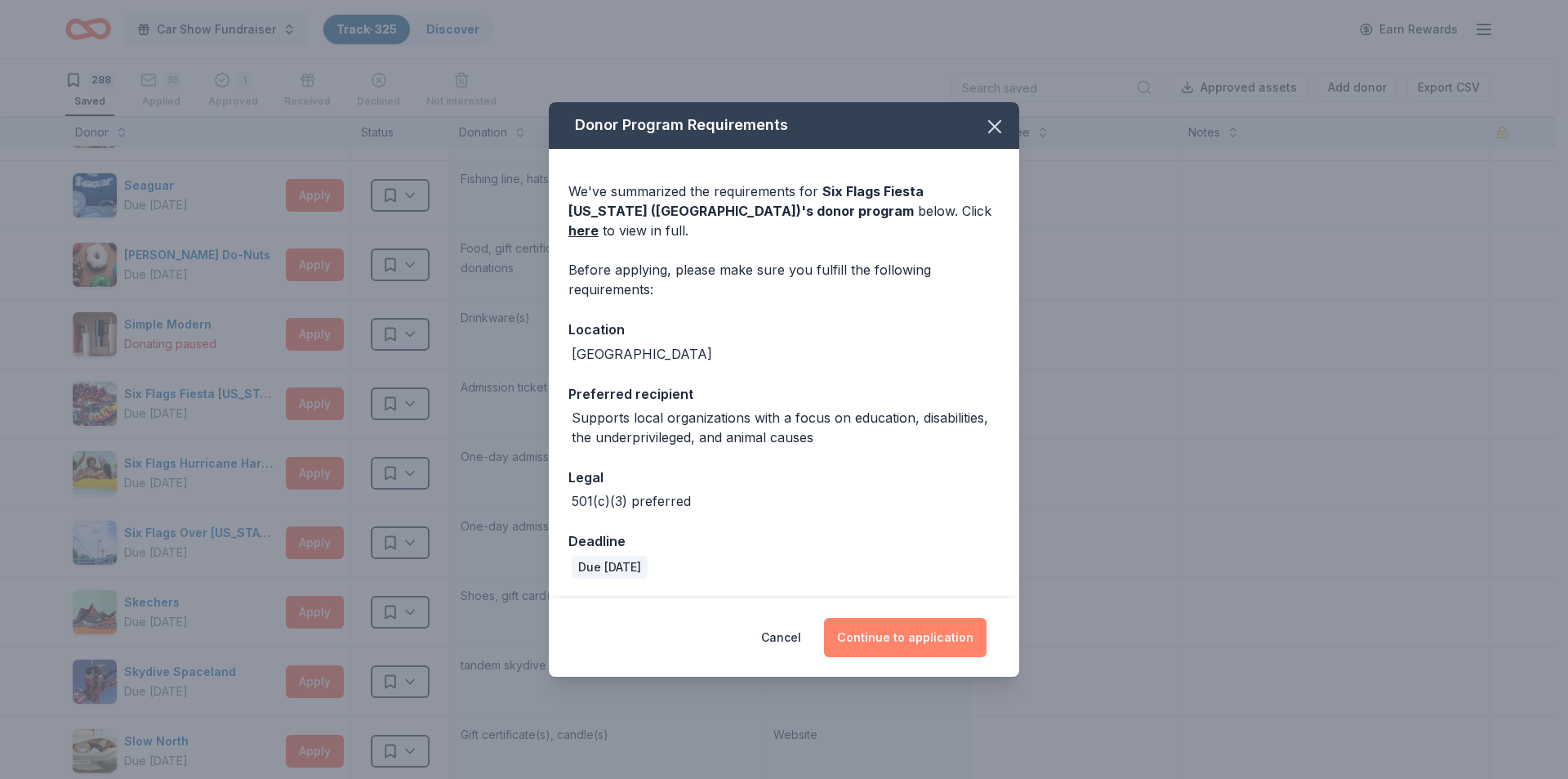
click at [897, 621] on button "Continue to application" at bounding box center [905, 636] width 162 height 39
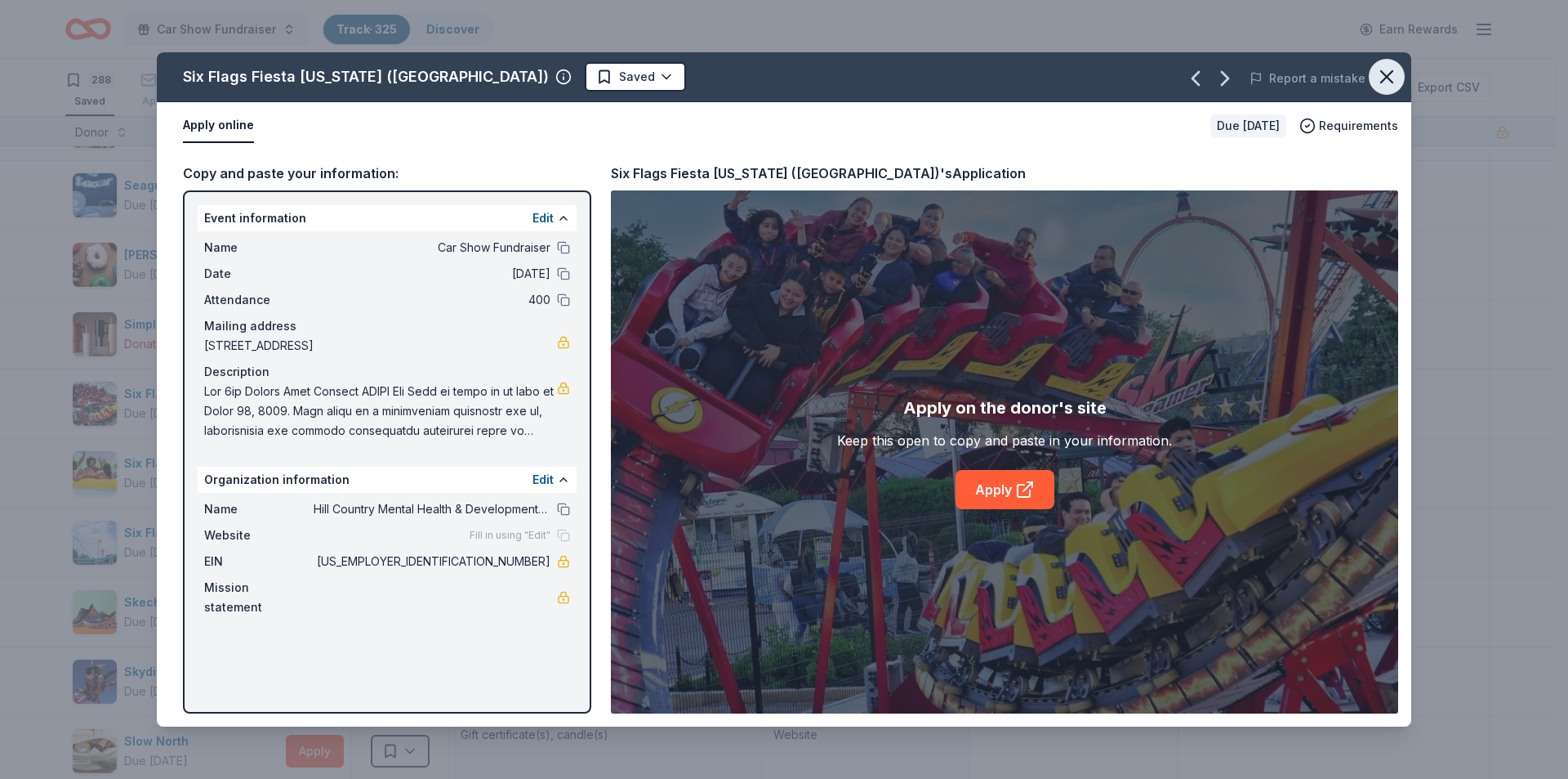
drag, startPoint x: 1389, startPoint y: 75, endPoint x: 221, endPoint y: 340, distance: 1197.7
click at [1389, 77] on icon "button" at bounding box center [1387, 77] width 23 height 23
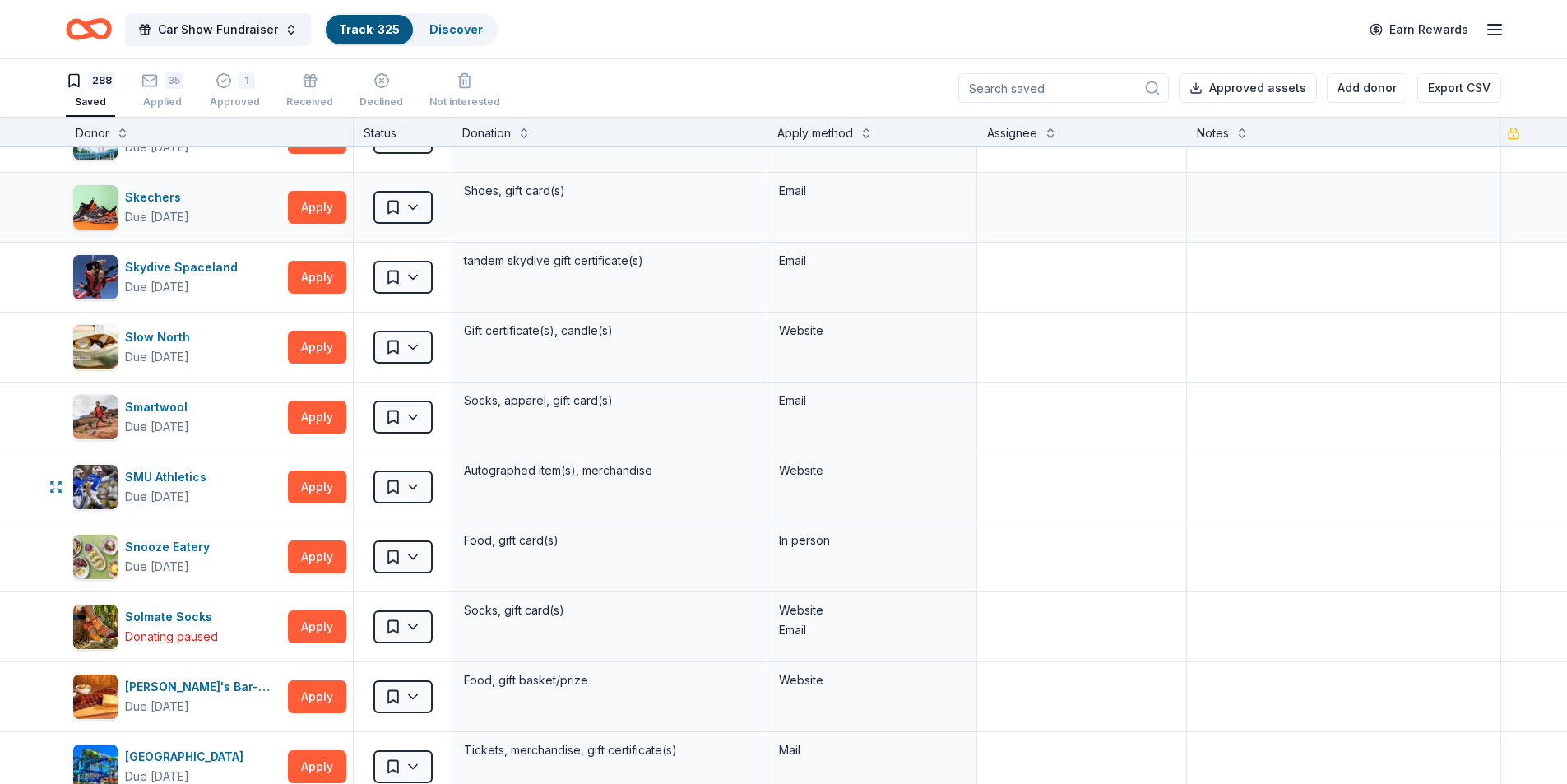
scroll to position [15706, 0]
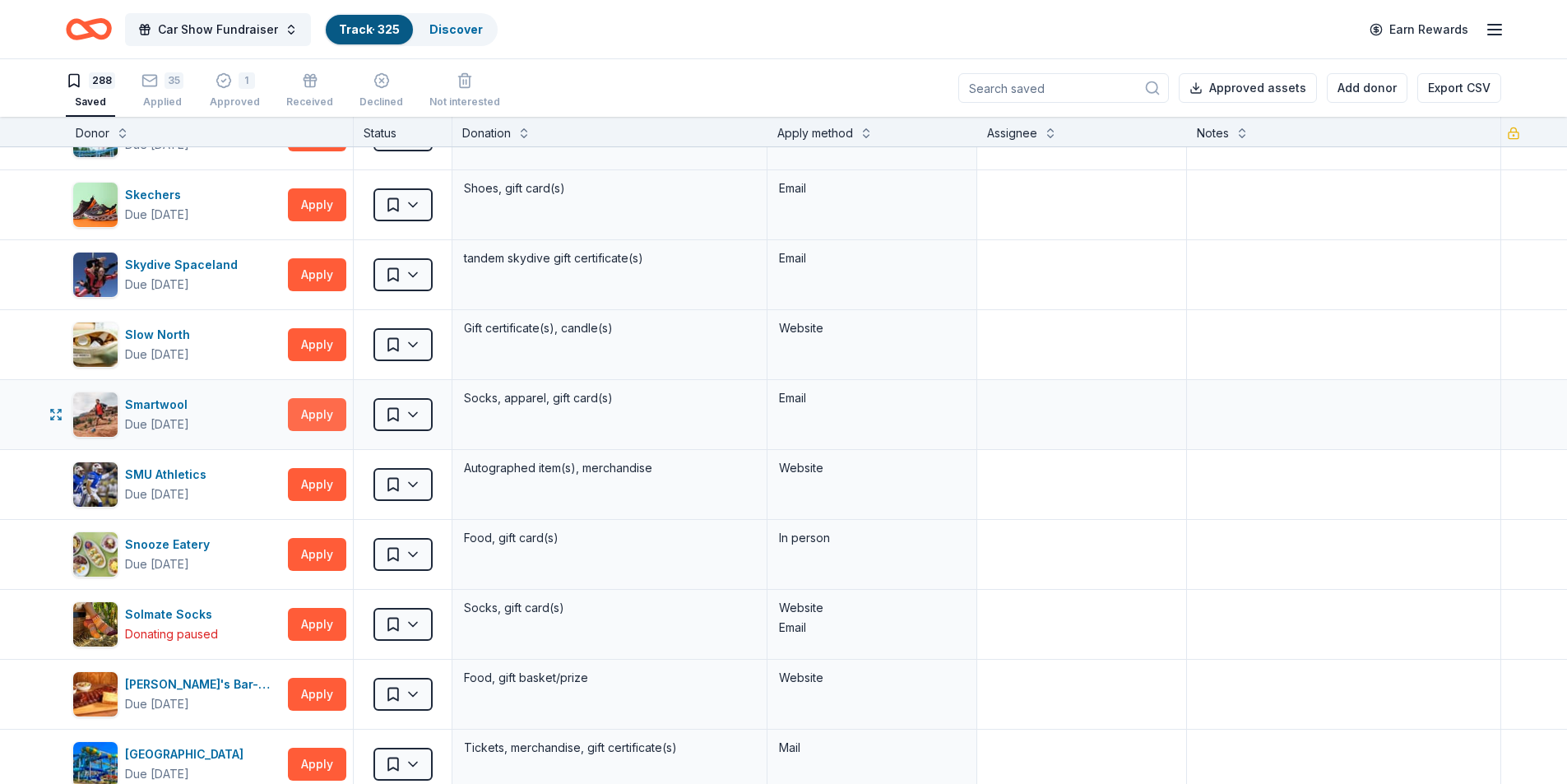
click at [302, 416] on button "Apply" at bounding box center [317, 414] width 58 height 33
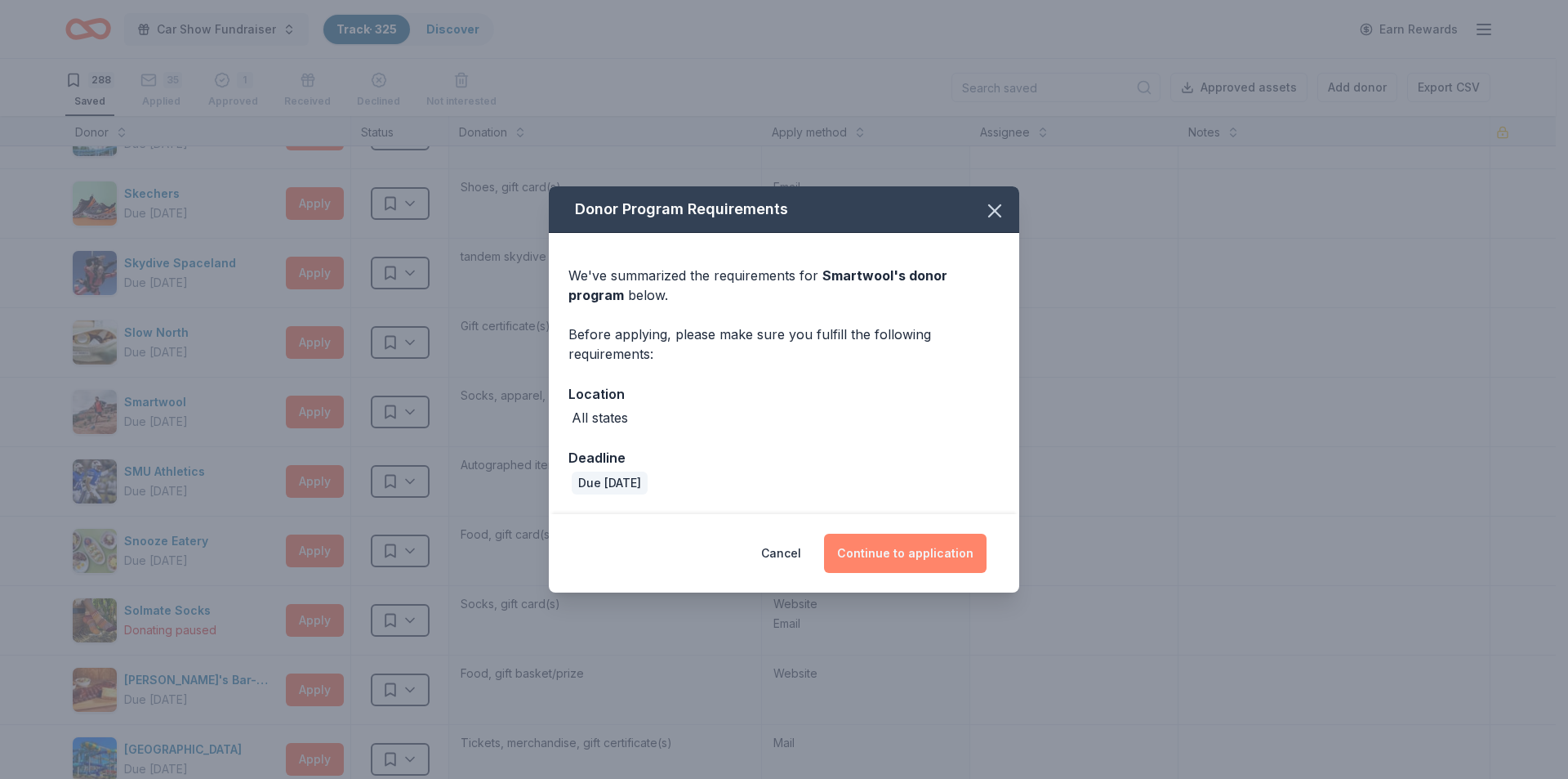
click at [928, 555] on button "Continue to application" at bounding box center [905, 553] width 162 height 39
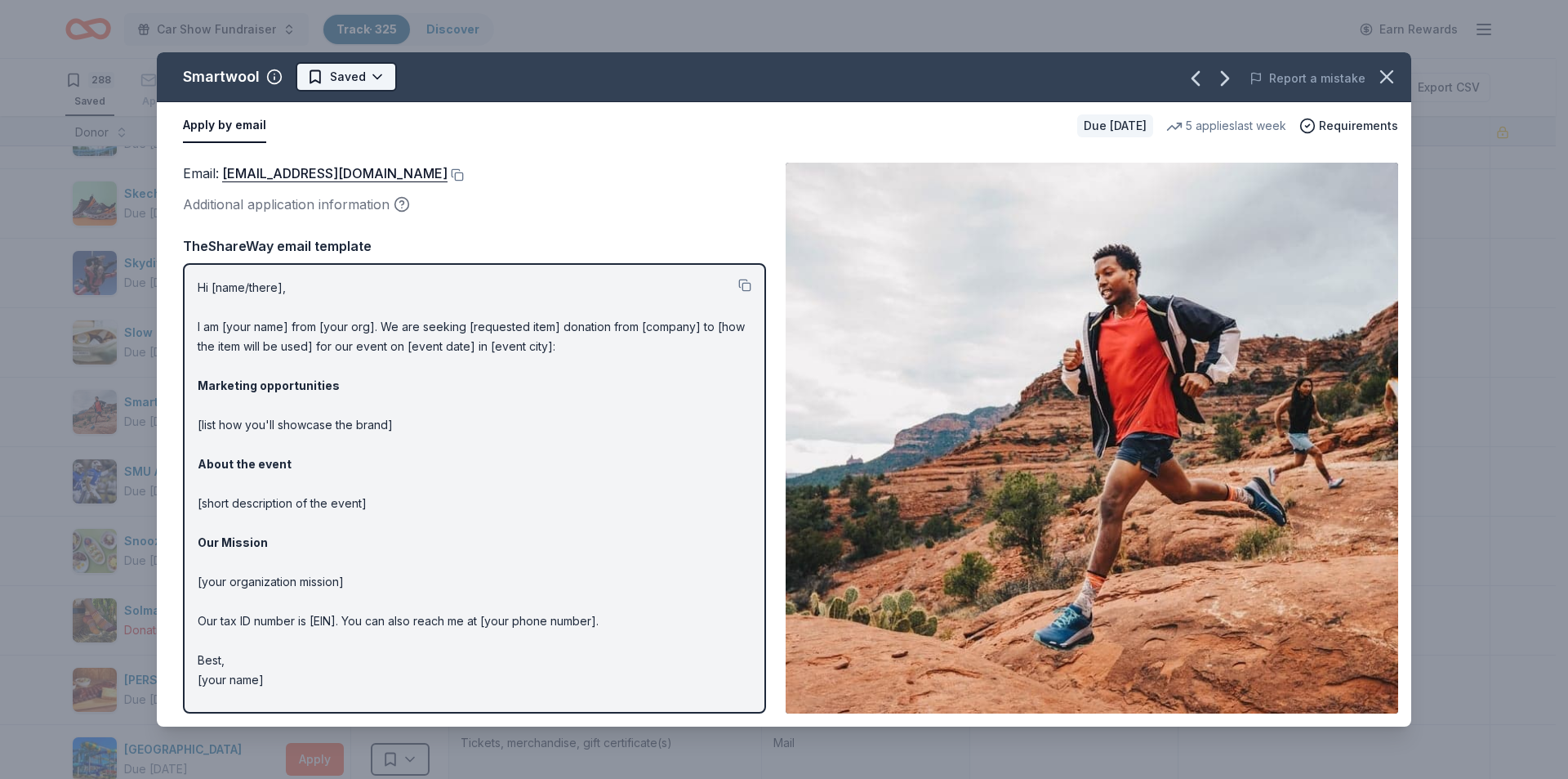
click at [372, 69] on html "Car Show Fundraiser Track · 325 Discover Earn Rewards 288 Saved 35 Applied 1 Ap…" at bounding box center [784, 390] width 1568 height 779
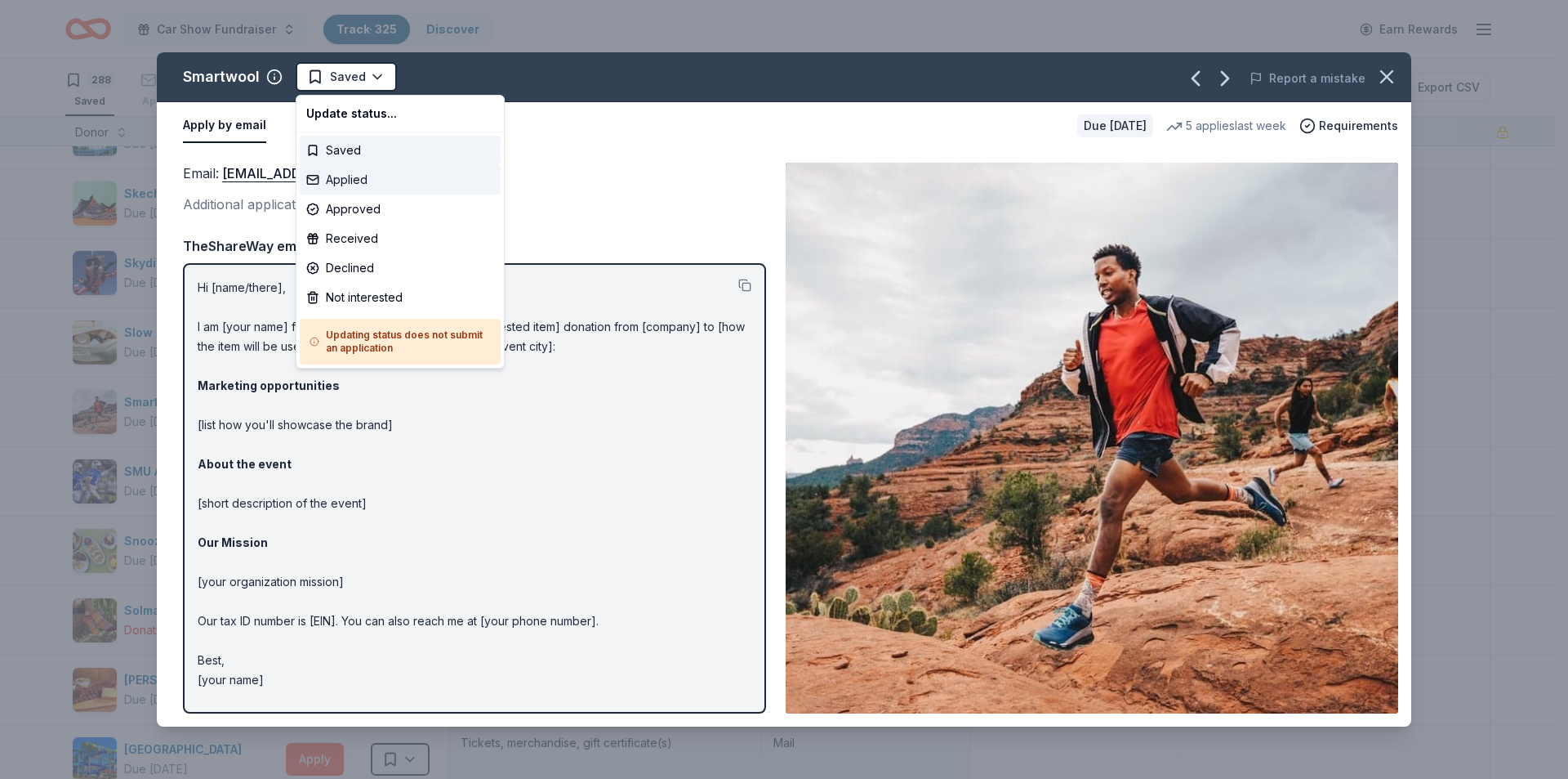
click at [347, 184] on div "Applied" at bounding box center [401, 180] width 201 height 29
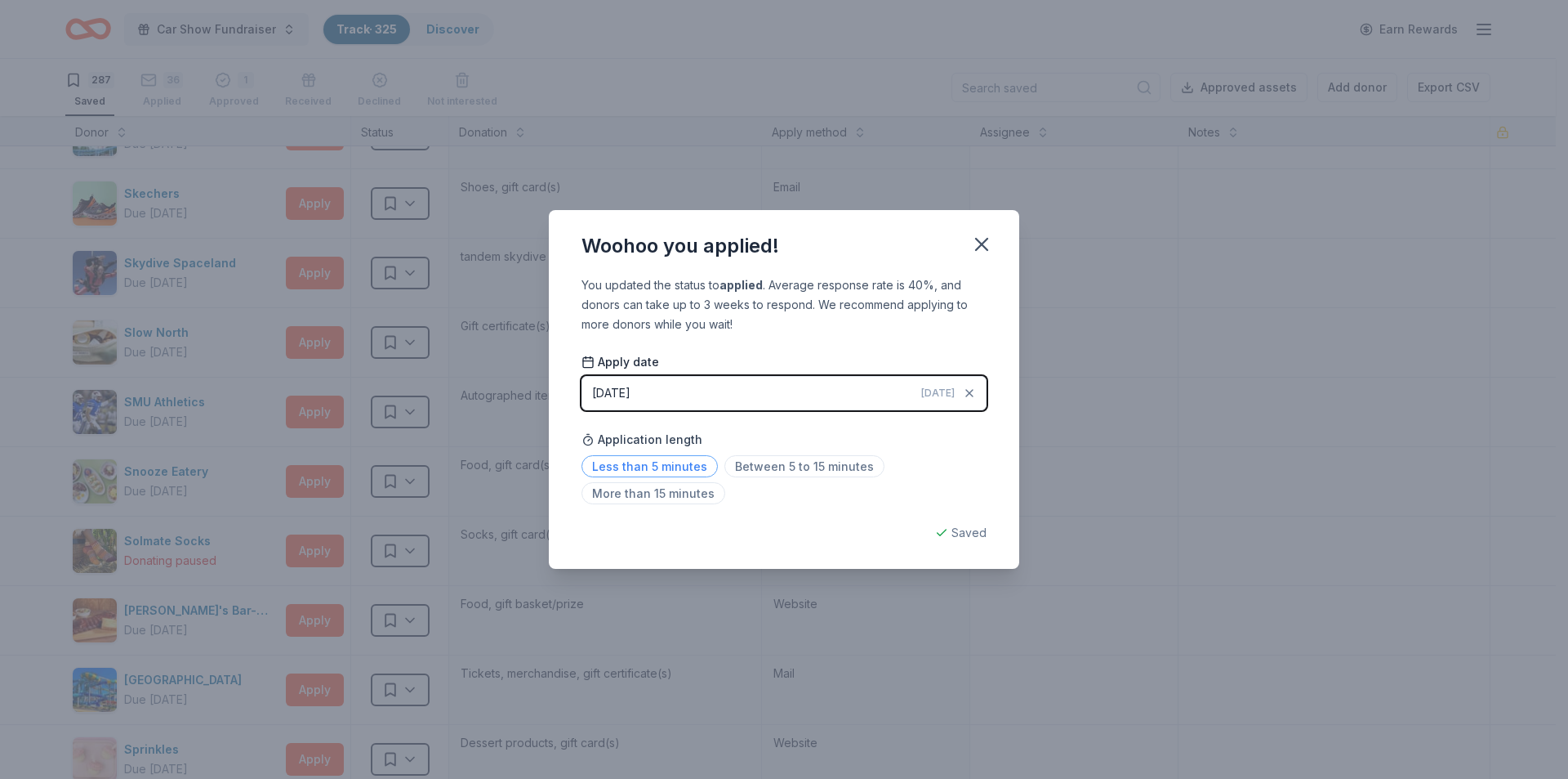
click at [672, 465] on span "Less than 5 minutes" at bounding box center [650, 466] width 137 height 22
click at [977, 238] on icon "button" at bounding box center [982, 244] width 11 height 11
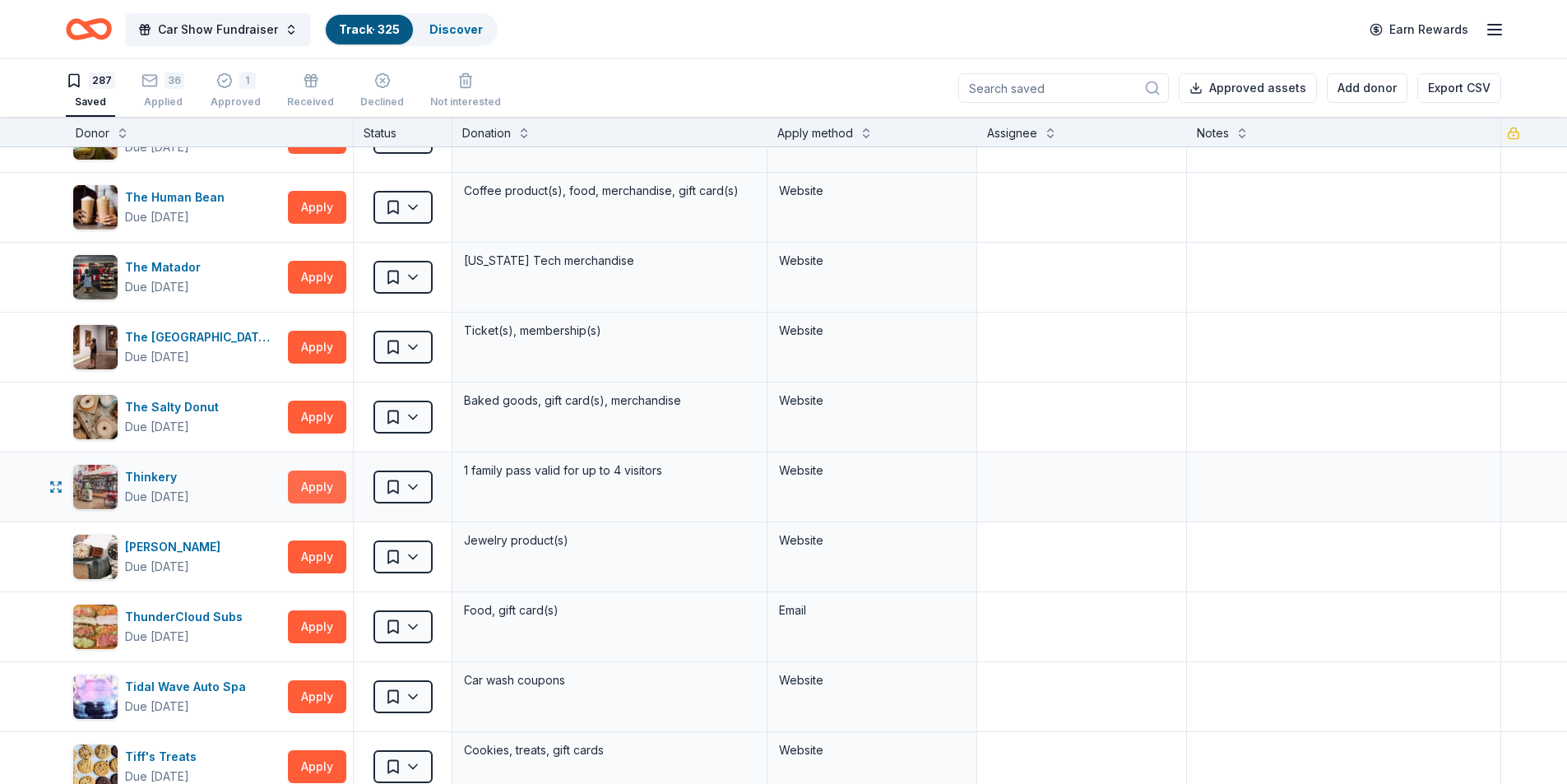
scroll to position [17597, 0]
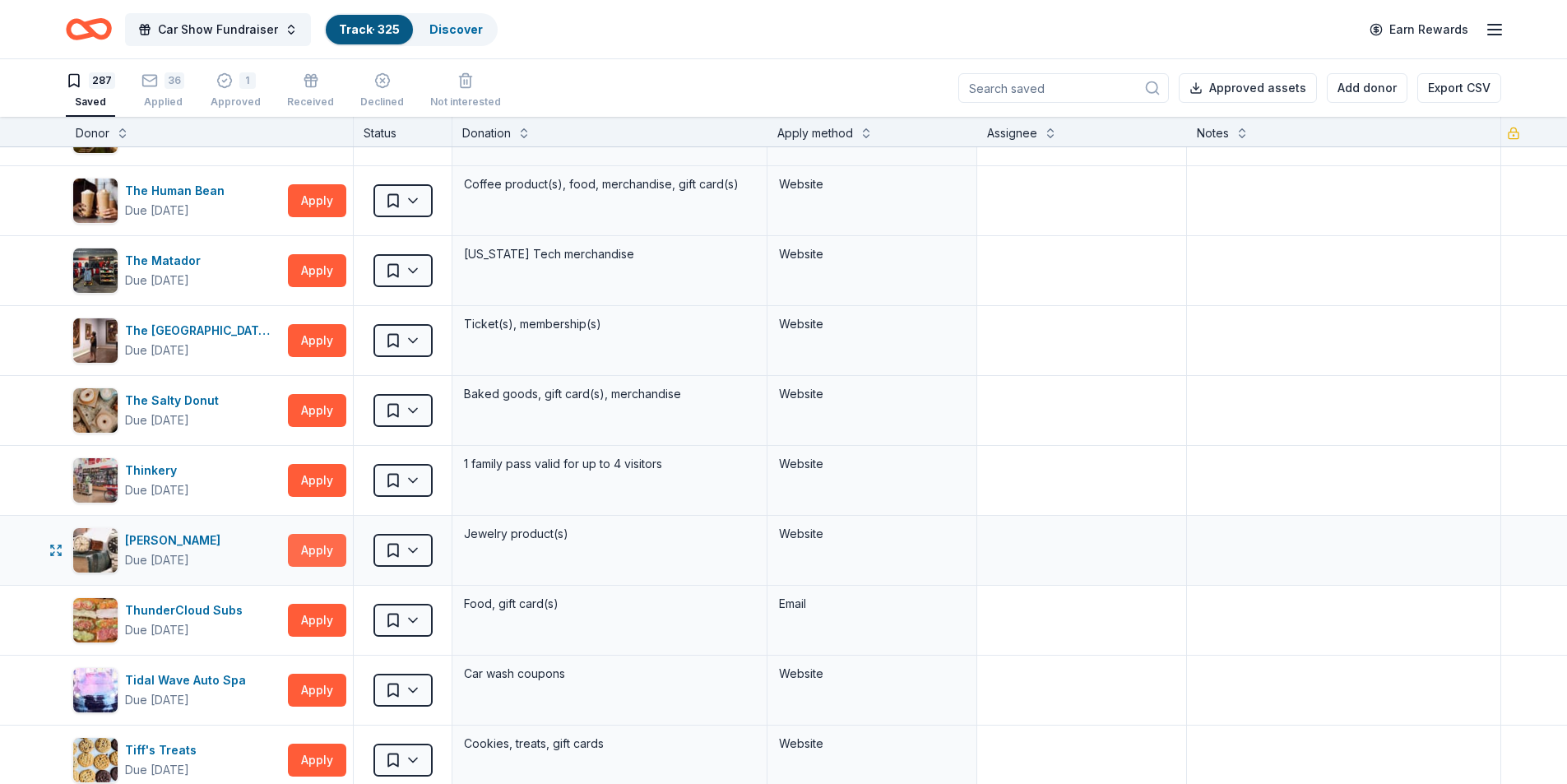
click at [313, 551] on button "Apply" at bounding box center [317, 550] width 58 height 33
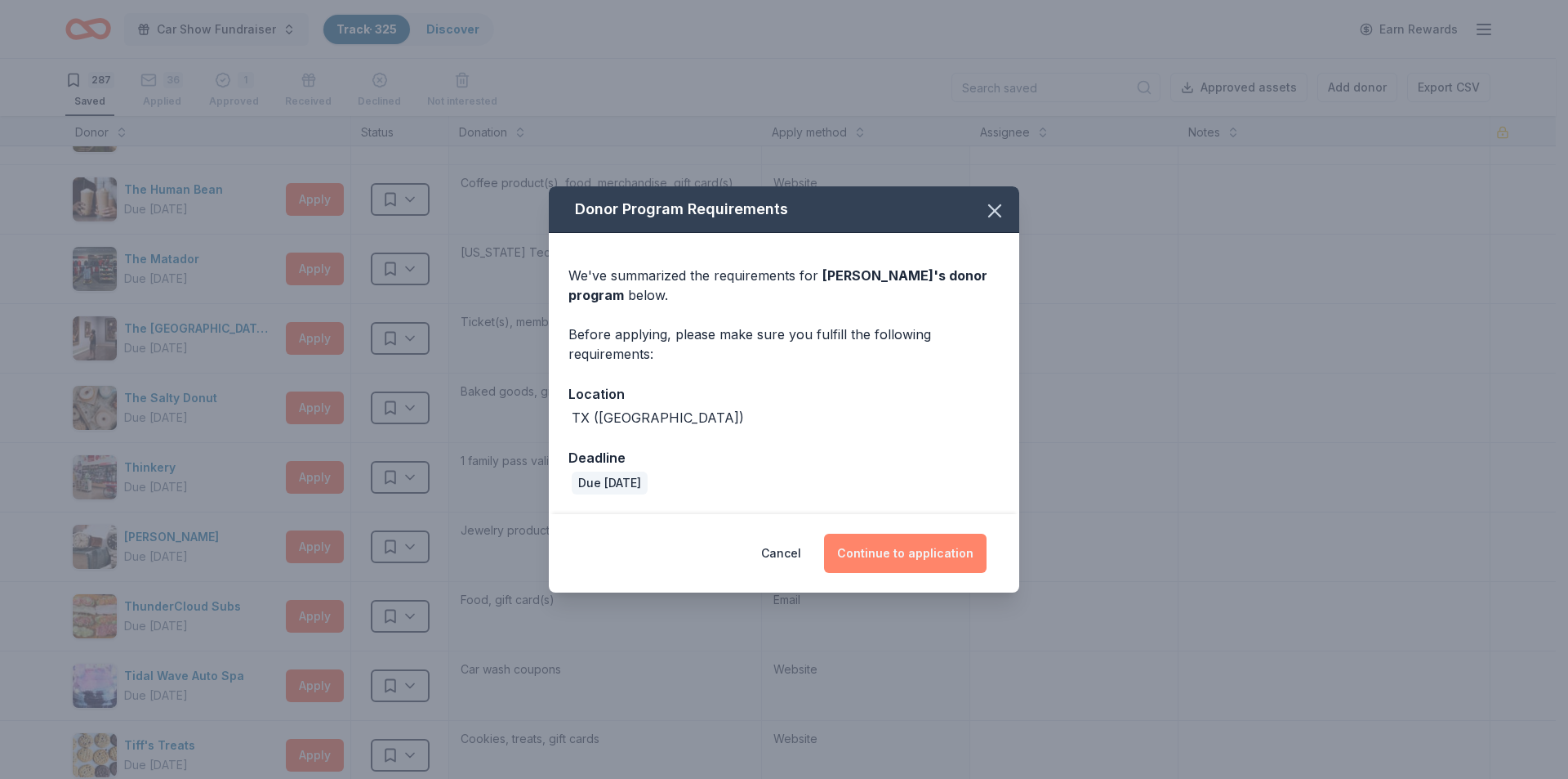
click at [931, 558] on button "Continue to application" at bounding box center [905, 553] width 162 height 39
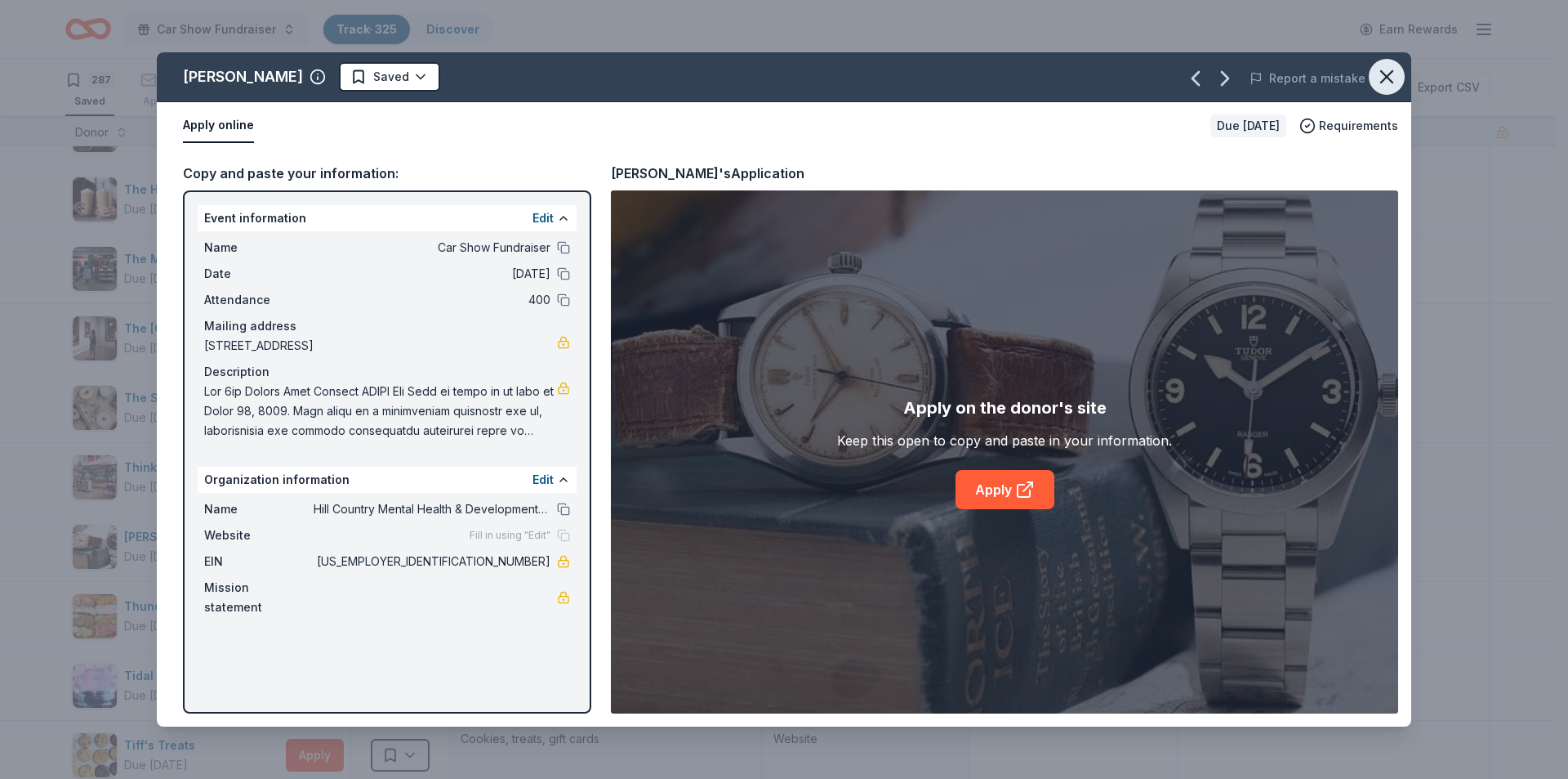
click at [1383, 80] on icon "button" at bounding box center [1387, 77] width 11 height 11
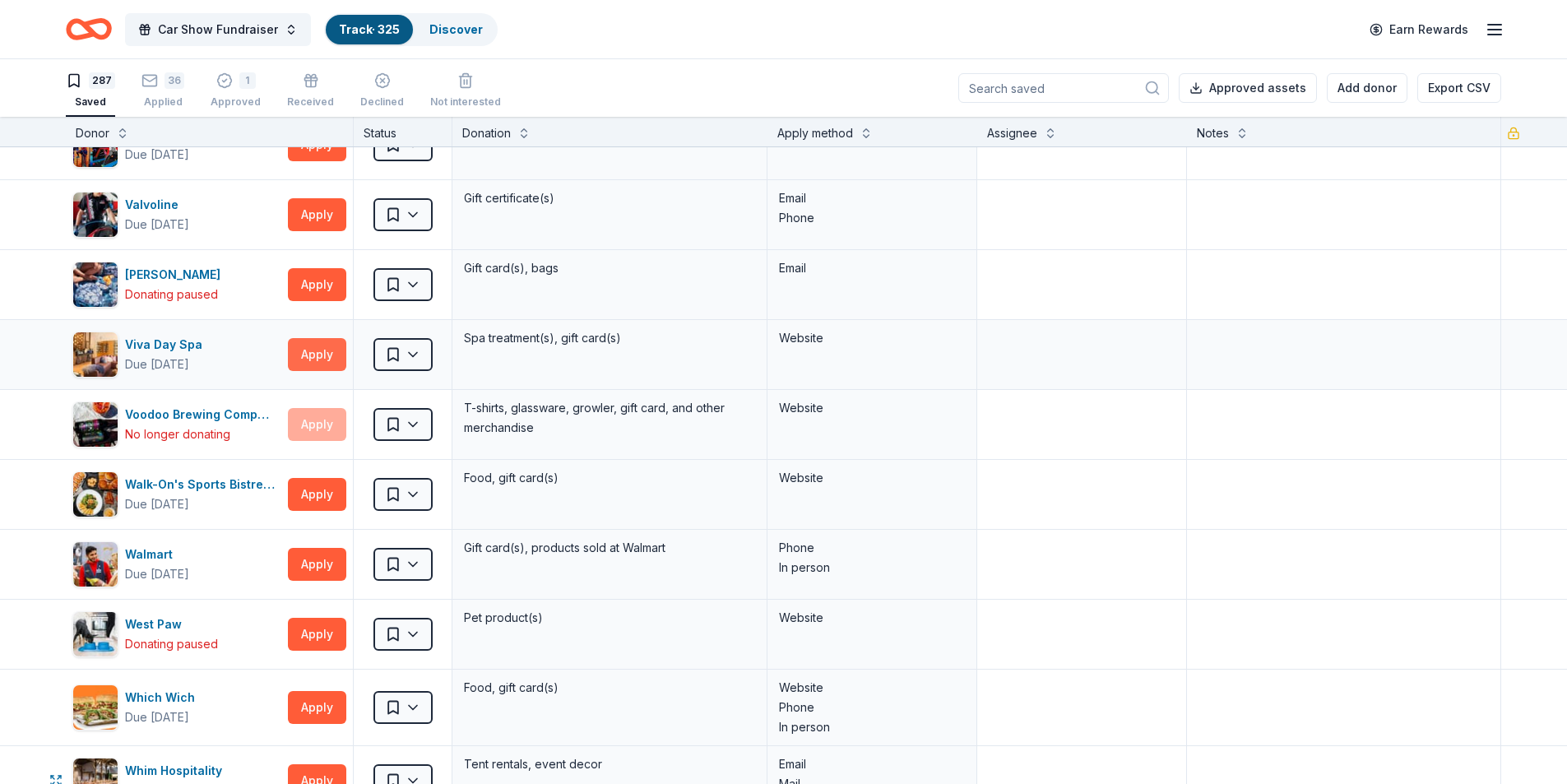
scroll to position [19241, 0]
